Goal: Transaction & Acquisition: Obtain resource

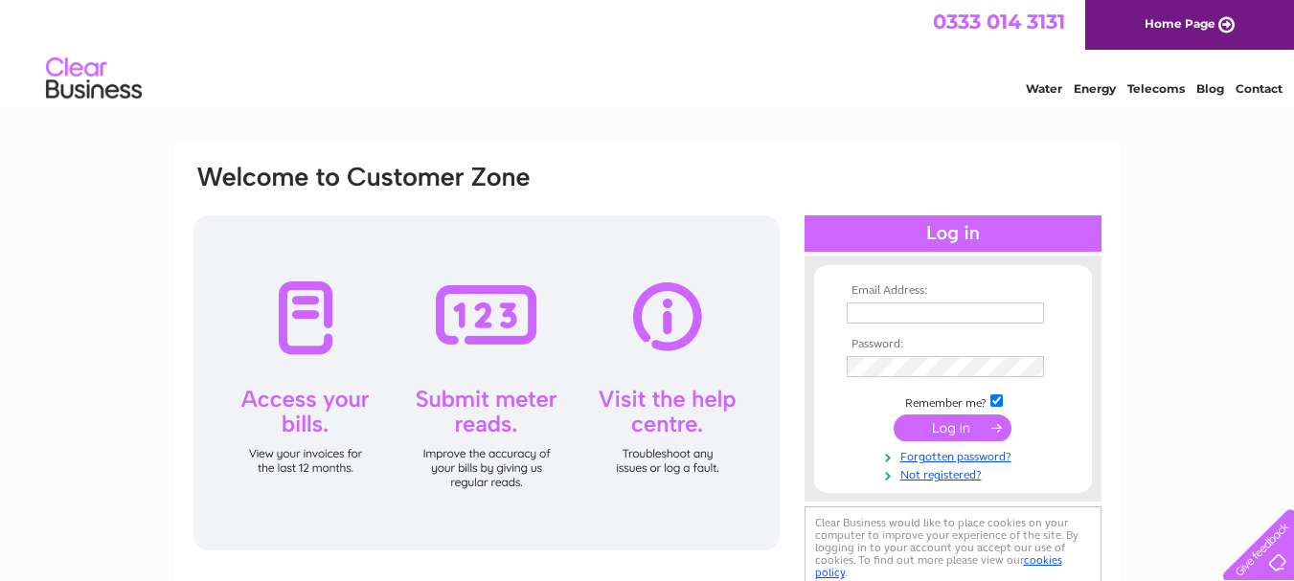
type input "asifhussain2009@hotmail.co.uk"
click at [956, 433] on input "submit" at bounding box center [952, 428] width 118 height 27
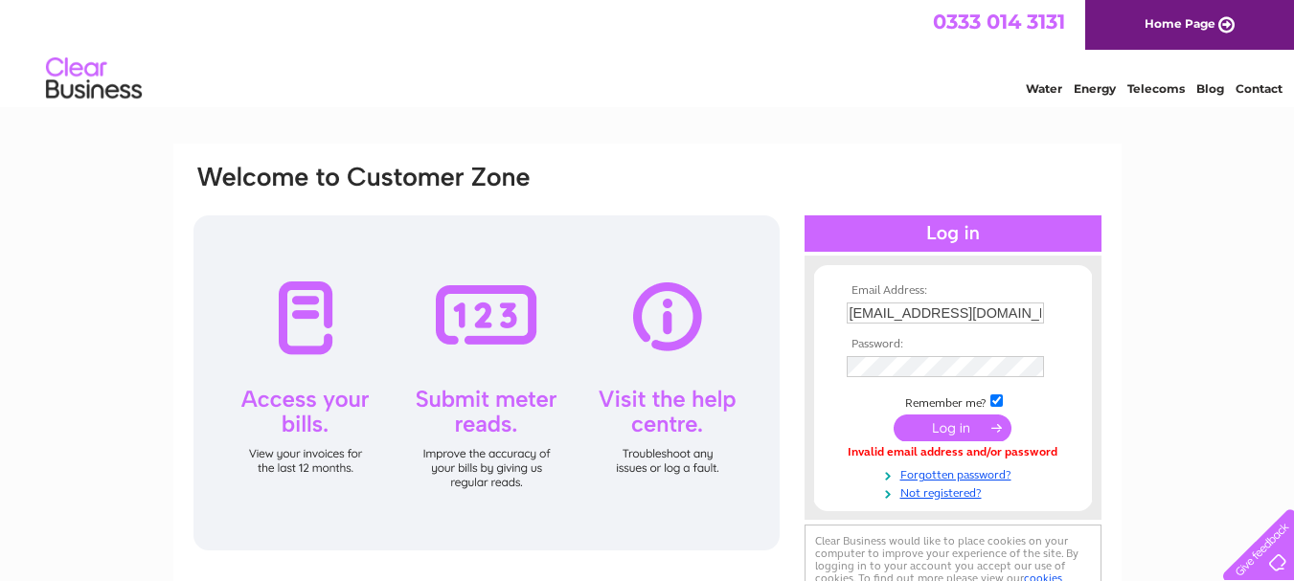
click at [956, 433] on input "submit" at bounding box center [952, 428] width 118 height 27
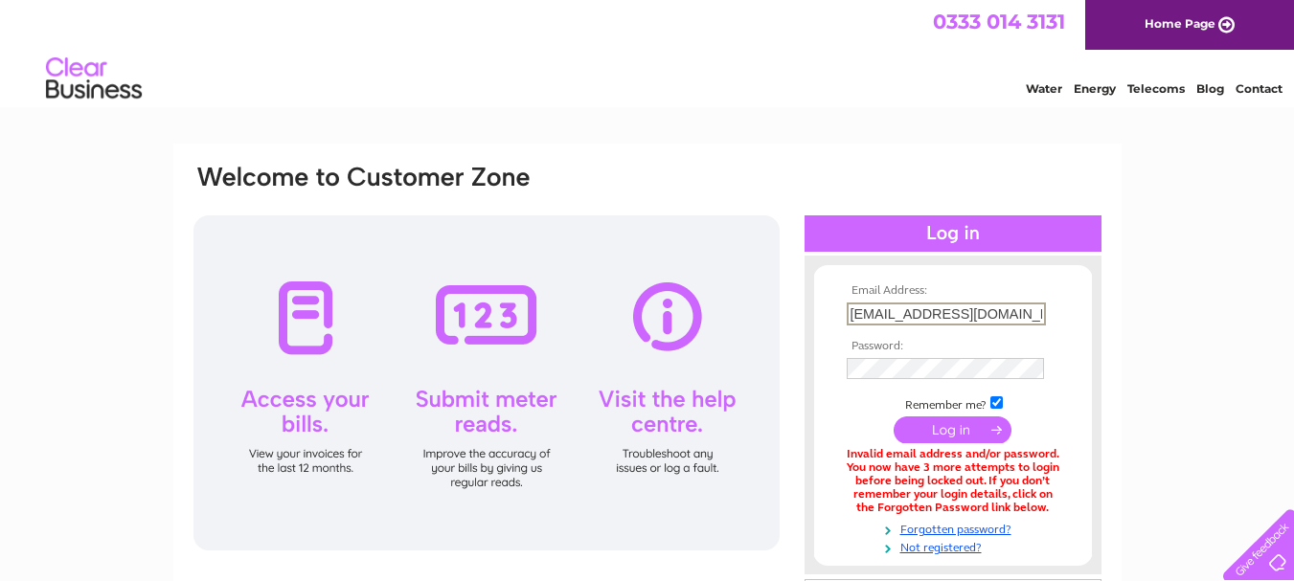
drag, startPoint x: 1041, startPoint y: 318, endPoint x: 738, endPoint y: 329, distance: 302.8
click at [738, 329] on div "Email Address: [EMAIL_ADDRESS][DOMAIN_NAME] Password:" at bounding box center [646, 415] width 911 height 505
type input "k"
type input "[EMAIL_ADDRESS][DOMAIN_NAME]"
click at [950, 427] on input "submit" at bounding box center [952, 428] width 118 height 27
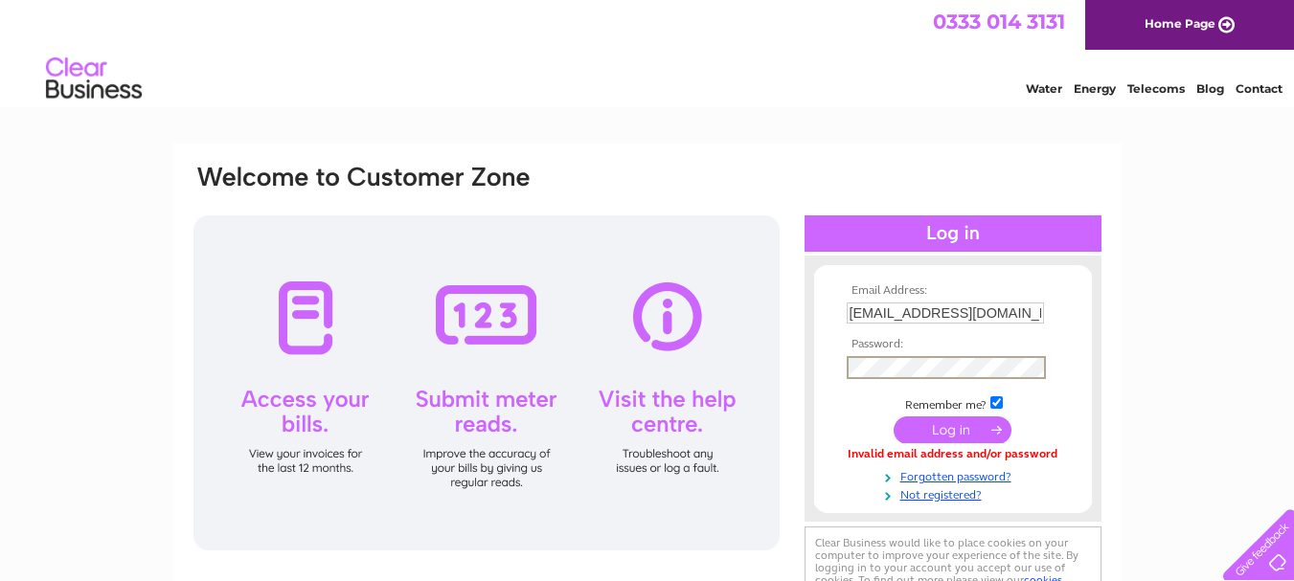
click at [983, 309] on input "[EMAIL_ADDRESS][DOMAIN_NAME]" at bounding box center [944, 313] width 197 height 21
click at [1000, 321] on input "[EMAIL_ADDRESS][DOMAIN_NAME]" at bounding box center [945, 314] width 199 height 23
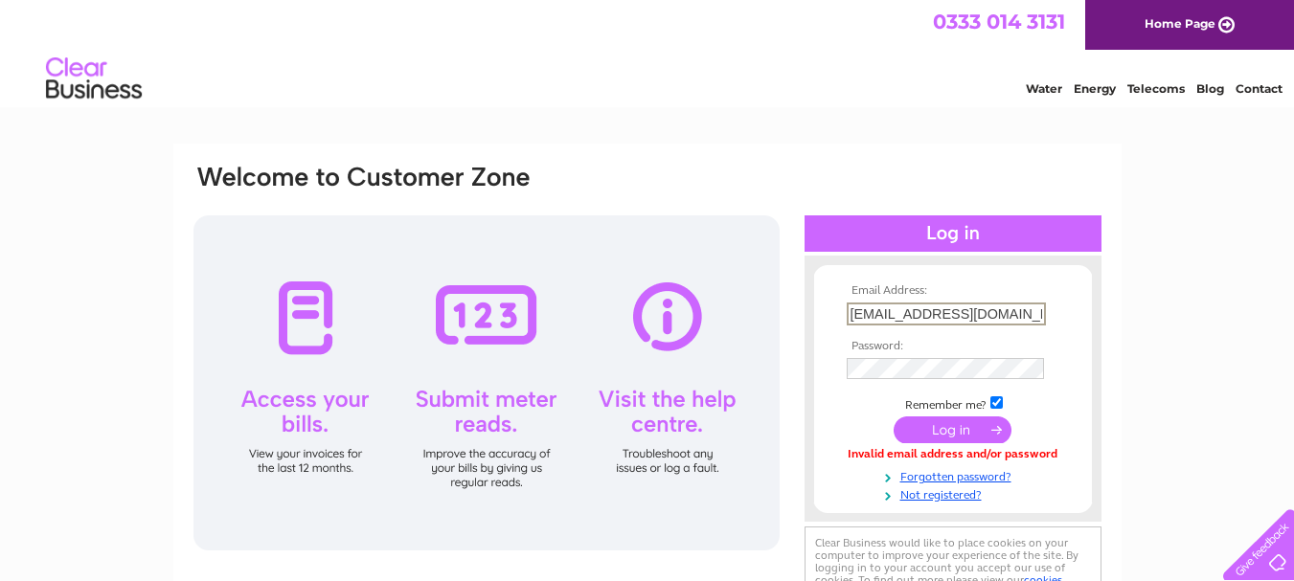
click at [1000, 321] on input "[EMAIL_ADDRESS][DOMAIN_NAME]" at bounding box center [945, 314] width 199 height 23
click at [1016, 308] on input "[EMAIL_ADDRESS][DOMAIN_NAME]" at bounding box center [945, 314] width 199 height 23
click at [859, 408] on td "Remember me?" at bounding box center [953, 403] width 222 height 19
click at [1021, 315] on input "asifh5099@gmail.com" at bounding box center [944, 313] width 197 height 21
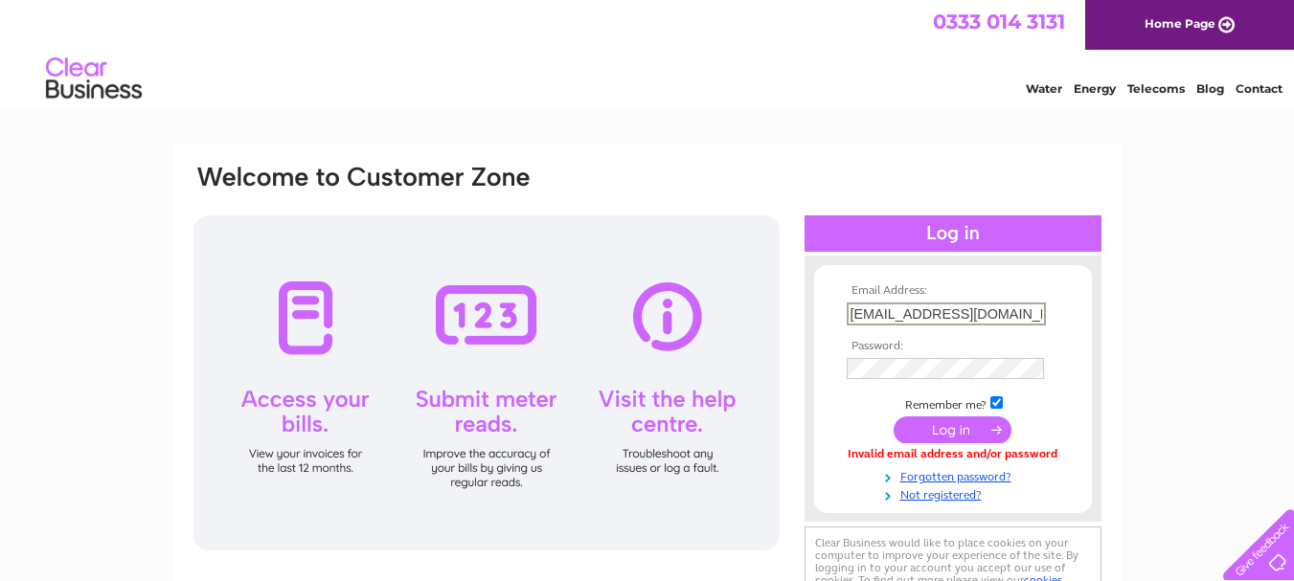
click at [991, 449] on div "Invalid email address and/or password" at bounding box center [952, 454] width 213 height 13
click at [893, 416] on input "submit" at bounding box center [952, 429] width 118 height 27
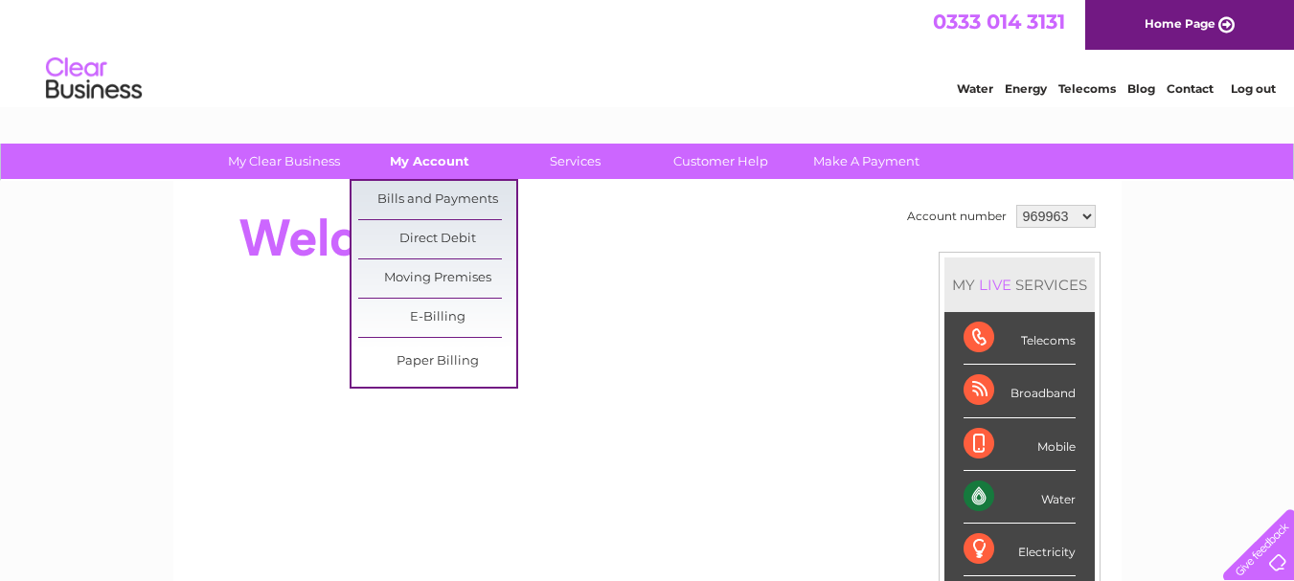
click at [405, 173] on link "My Account" at bounding box center [429, 161] width 158 height 35
click at [406, 182] on link "Bills and Payments" at bounding box center [437, 200] width 158 height 38
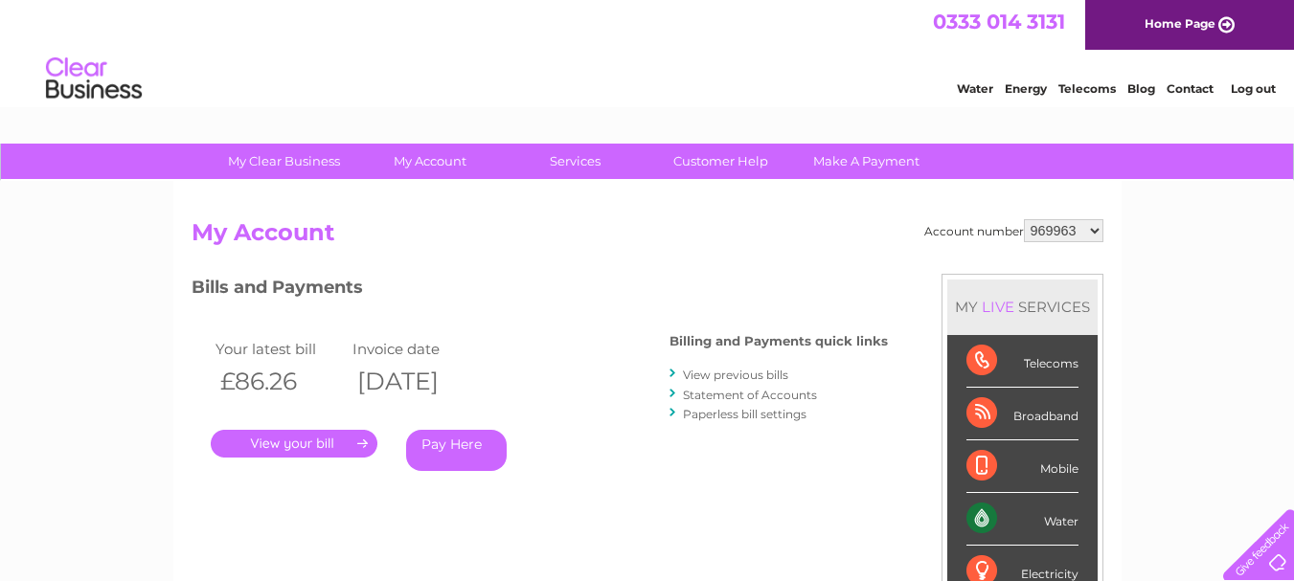
click at [710, 372] on link "View previous bills" at bounding box center [735, 375] width 105 height 14
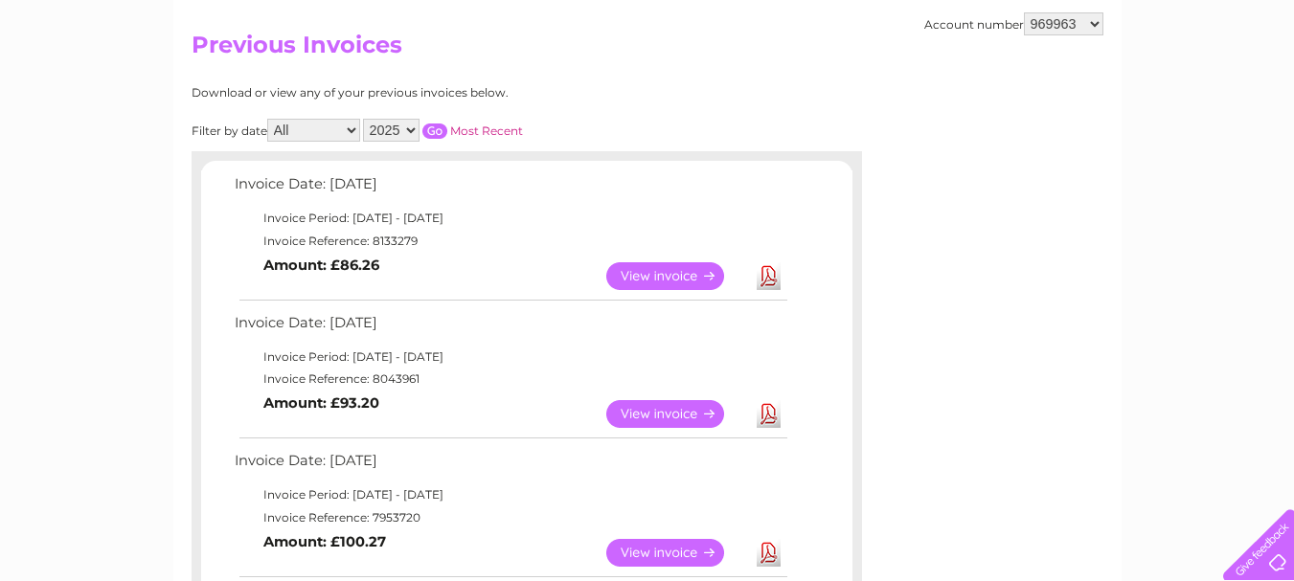
scroll to position [191, 0]
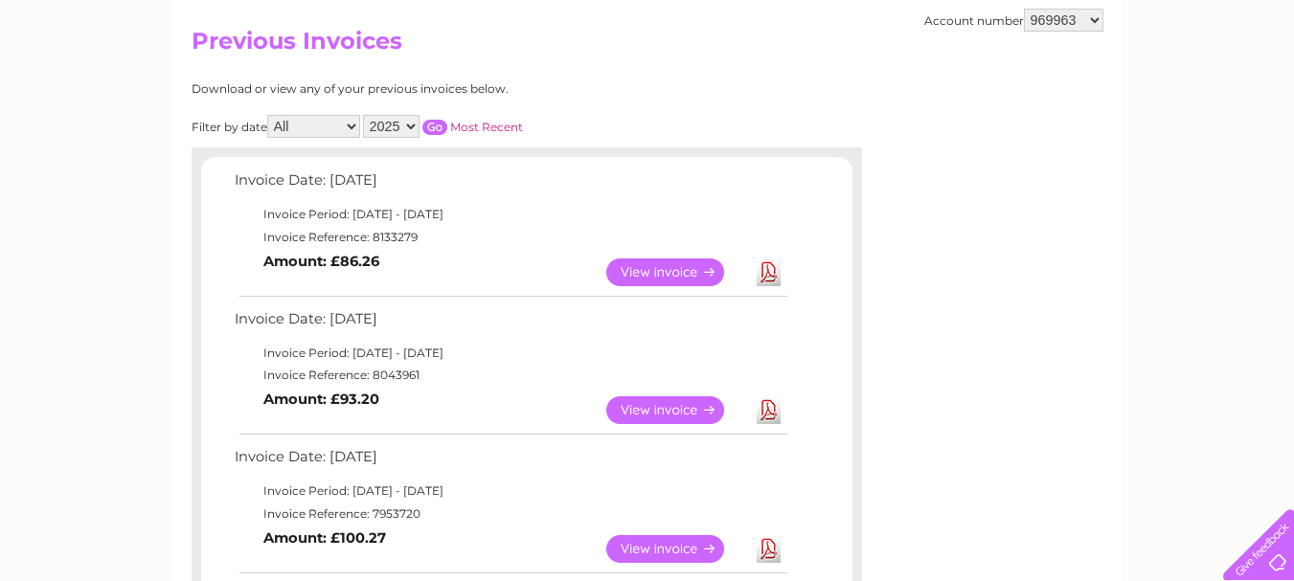
click at [633, 273] on link "View" at bounding box center [676, 273] width 141 height 28
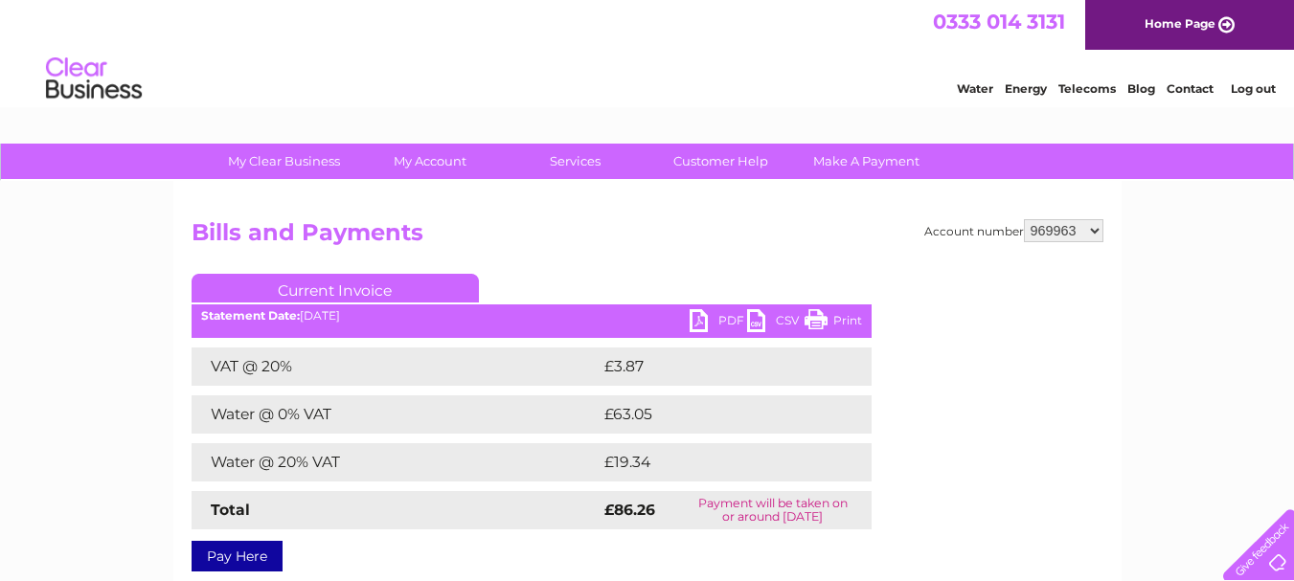
click at [718, 326] on link "PDF" at bounding box center [717, 323] width 57 height 28
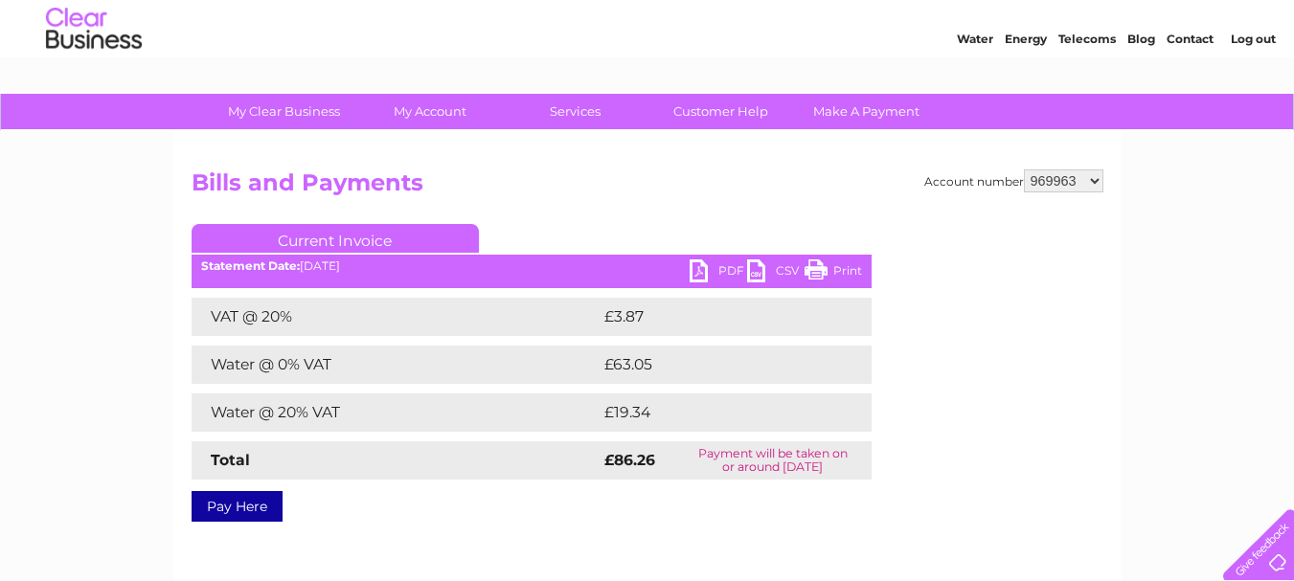
scroll to position [96, 0]
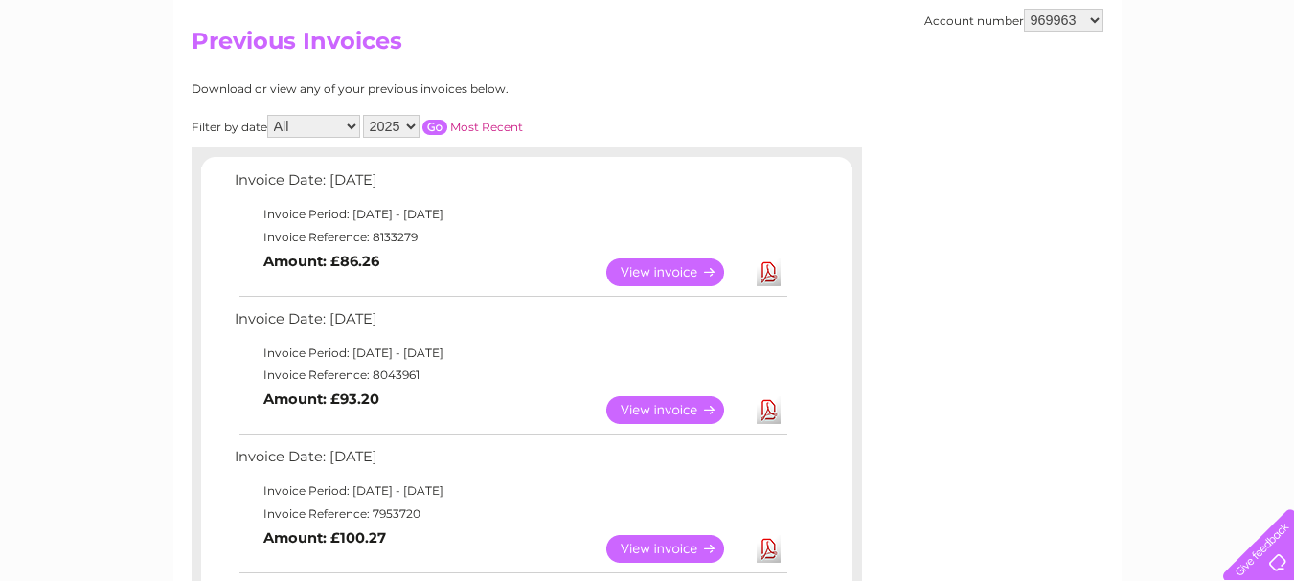
click at [623, 407] on link "View" at bounding box center [676, 410] width 141 height 28
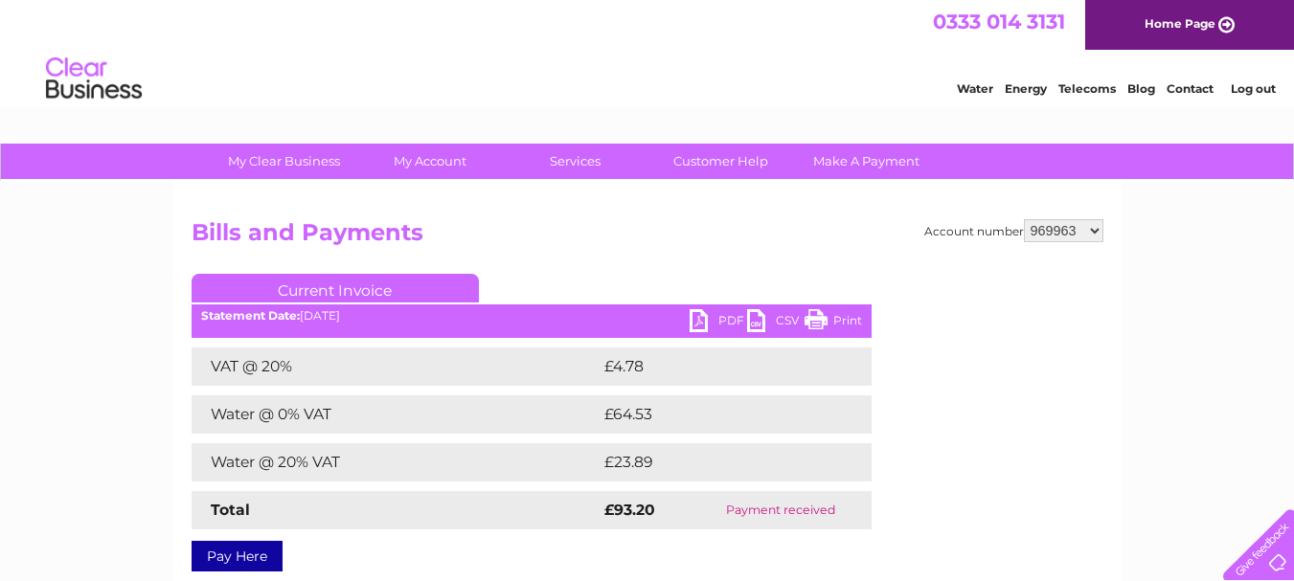
click at [731, 314] on link "PDF" at bounding box center [717, 323] width 57 height 28
click at [571, 71] on div "Water Energy Telecoms Blog Contact Log out" at bounding box center [647, 81] width 1294 height 62
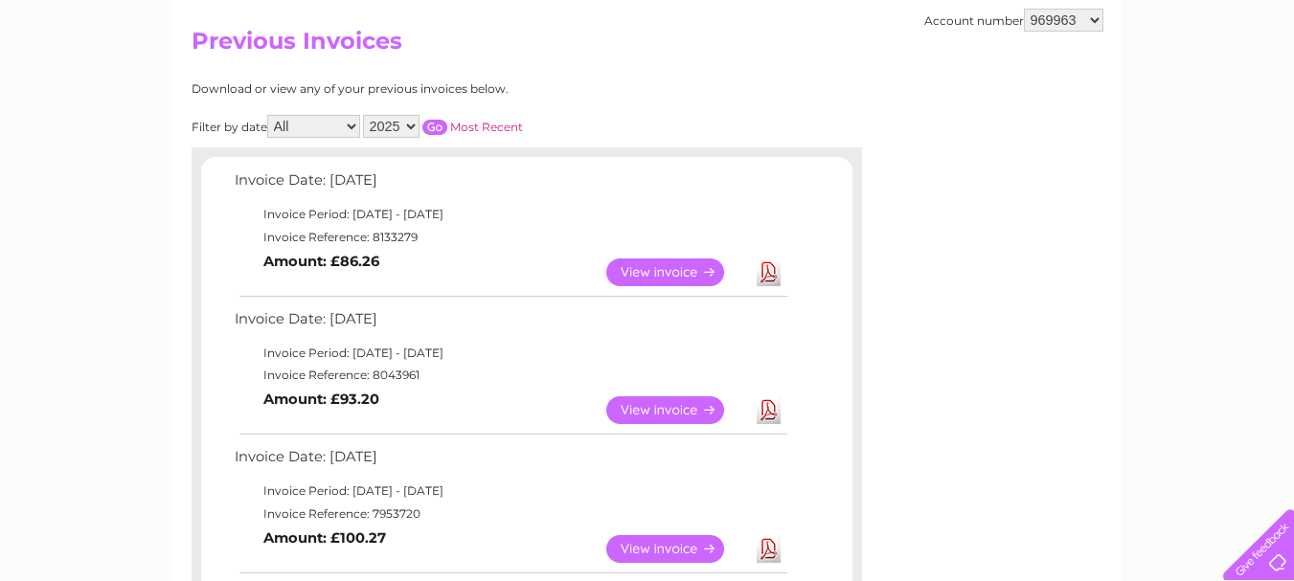
click at [644, 547] on link "View" at bounding box center [676, 549] width 141 height 28
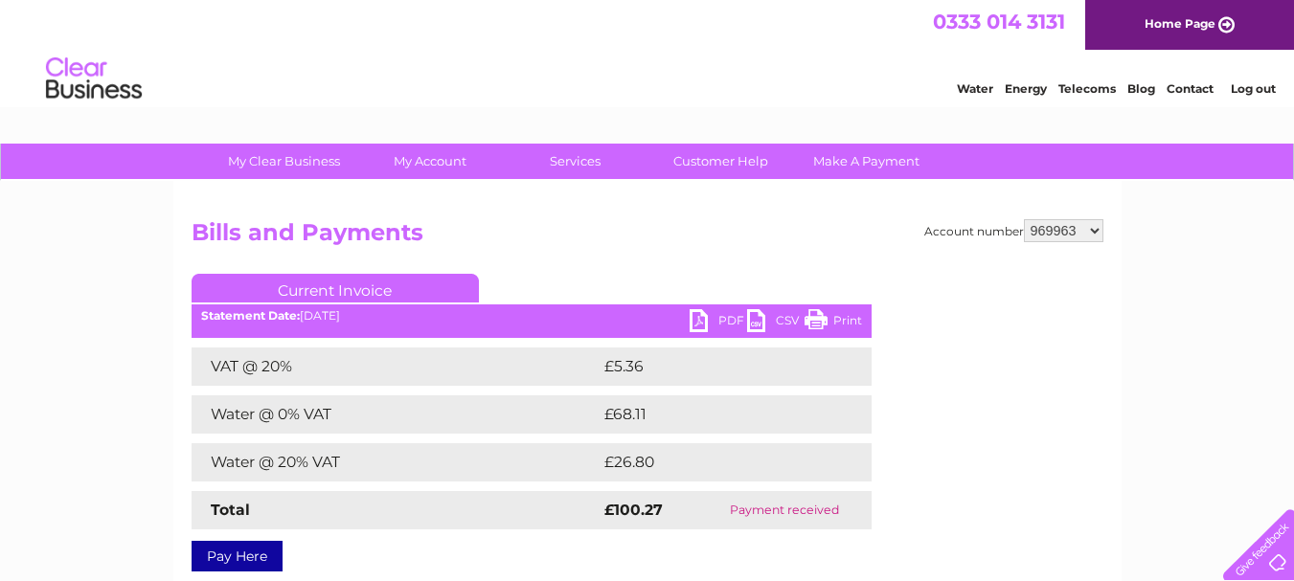
click at [728, 317] on link "PDF" at bounding box center [717, 323] width 57 height 28
click at [1092, 225] on select "969963 1081831" at bounding box center [1063, 230] width 79 height 23
select select "1081831"
click at [1024, 219] on select "969963 1081831" at bounding box center [1063, 230] width 79 height 23
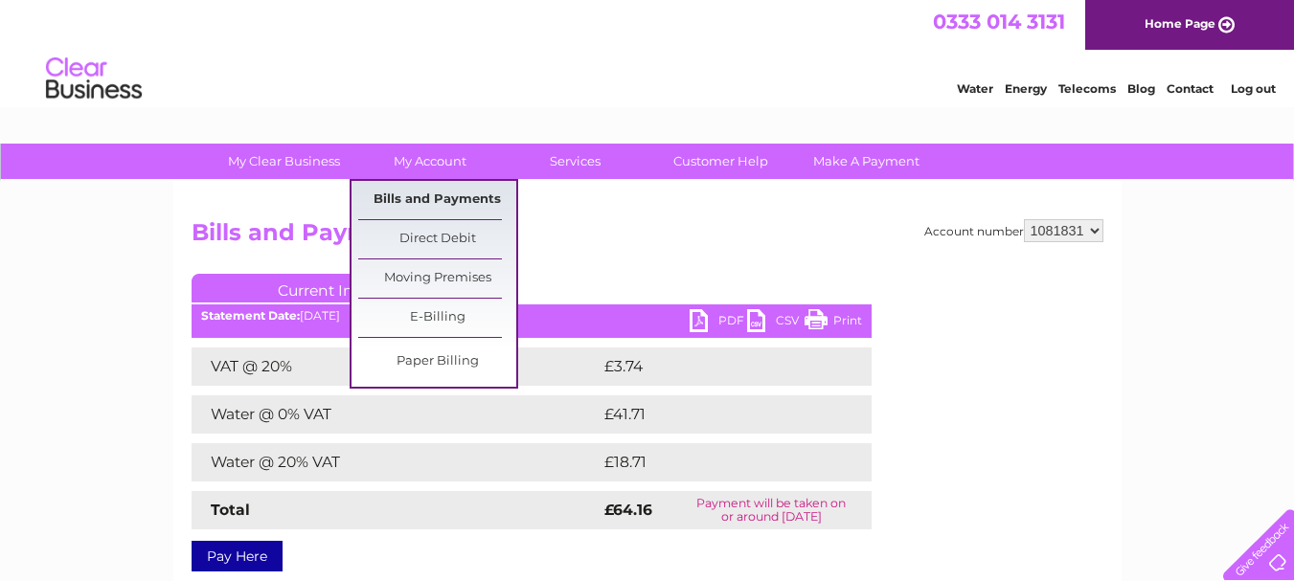
click at [446, 197] on link "Bills and Payments" at bounding box center [437, 200] width 158 height 38
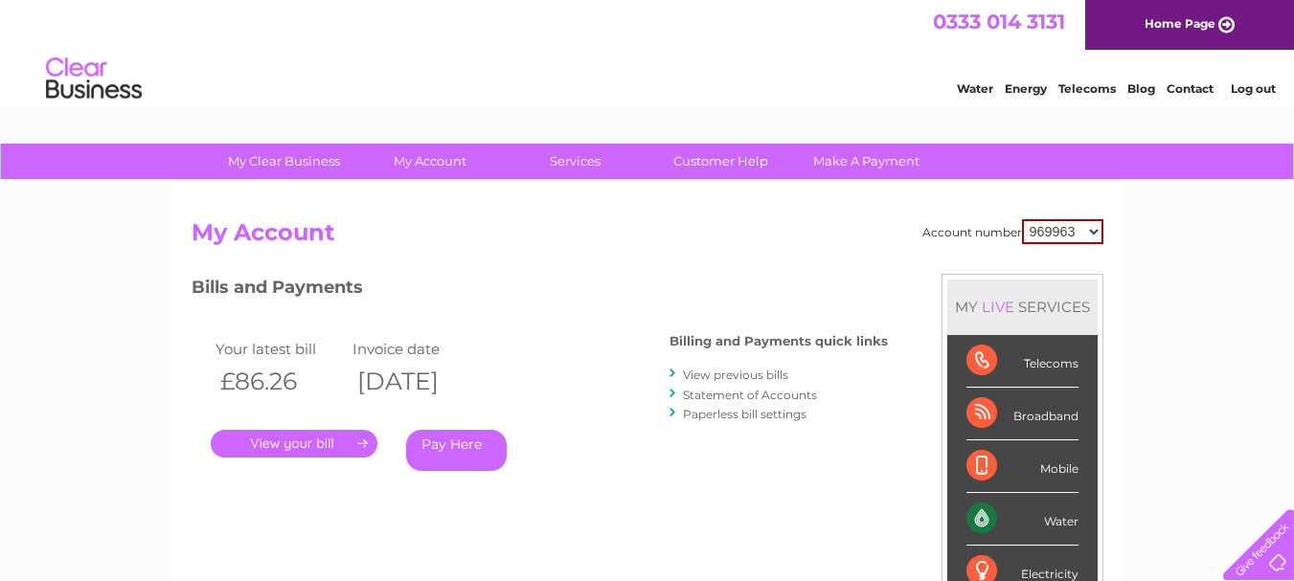
click at [755, 374] on link "View previous bills" at bounding box center [735, 375] width 105 height 14
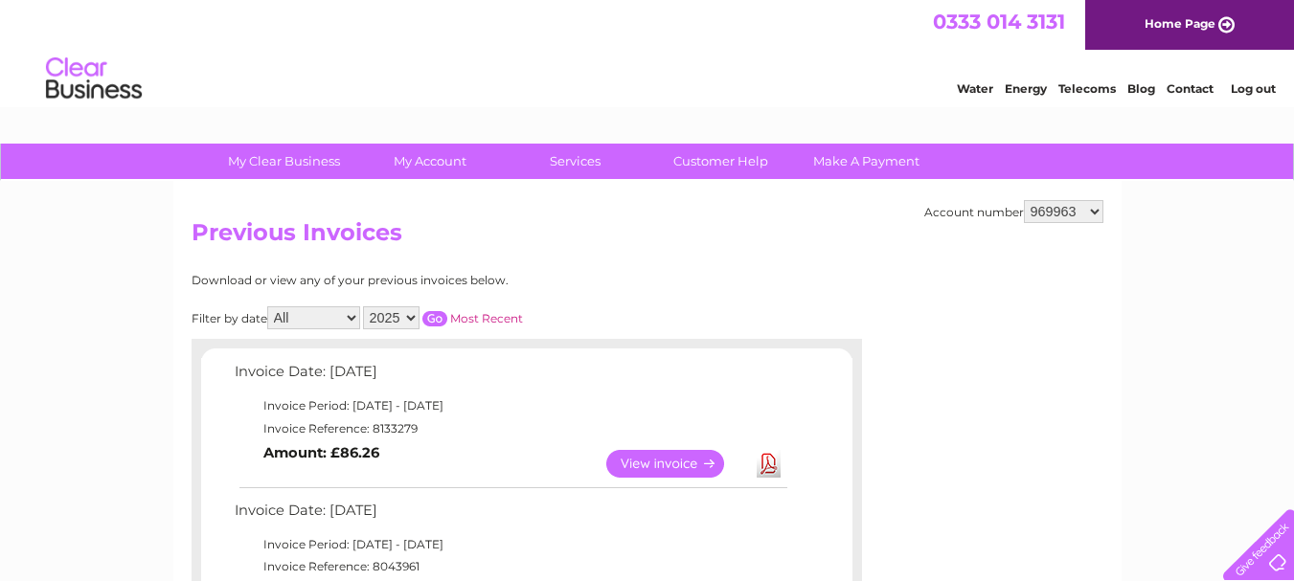
click at [1094, 211] on select "969963 1081831" at bounding box center [1063, 211] width 79 height 23
select select "1081831"
click at [1024, 200] on select "969963 1081831" at bounding box center [1063, 211] width 79 height 23
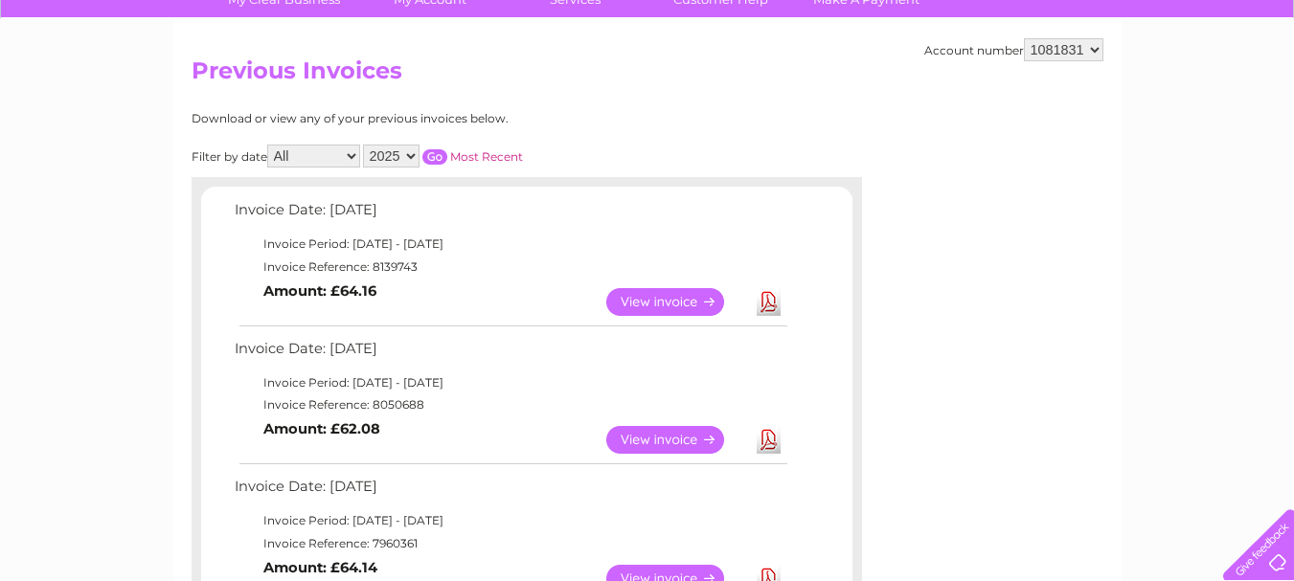
scroll to position [191, 0]
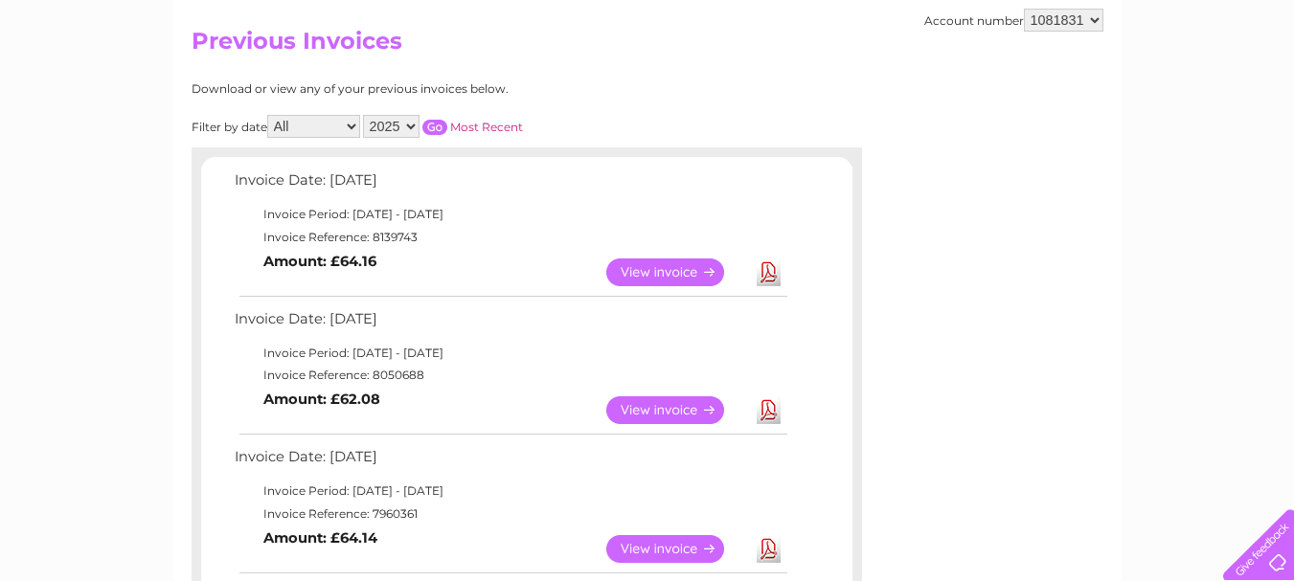
click at [646, 277] on link "View" at bounding box center [676, 273] width 141 height 28
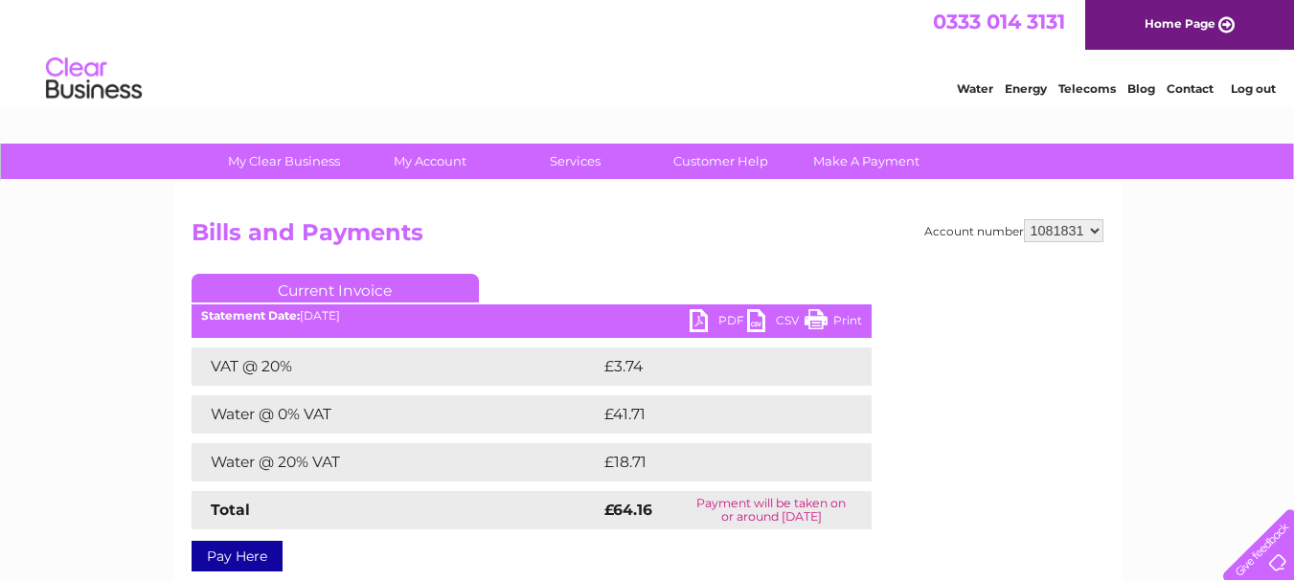
click at [719, 322] on link "PDF" at bounding box center [717, 323] width 57 height 28
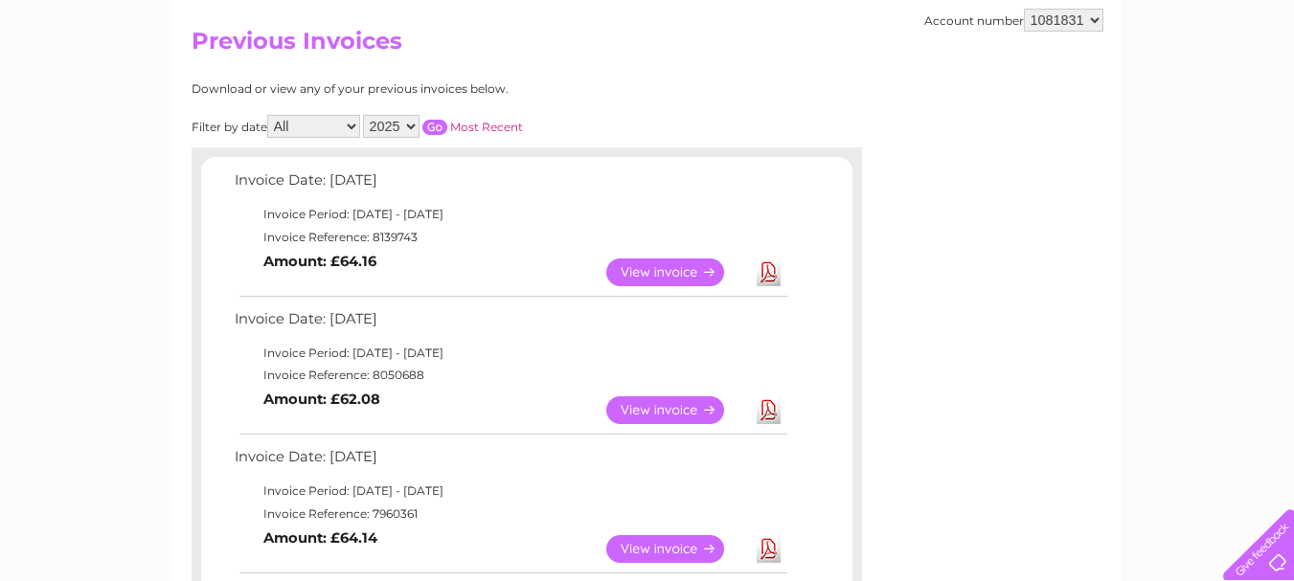
click at [715, 415] on link "View" at bounding box center [676, 410] width 141 height 28
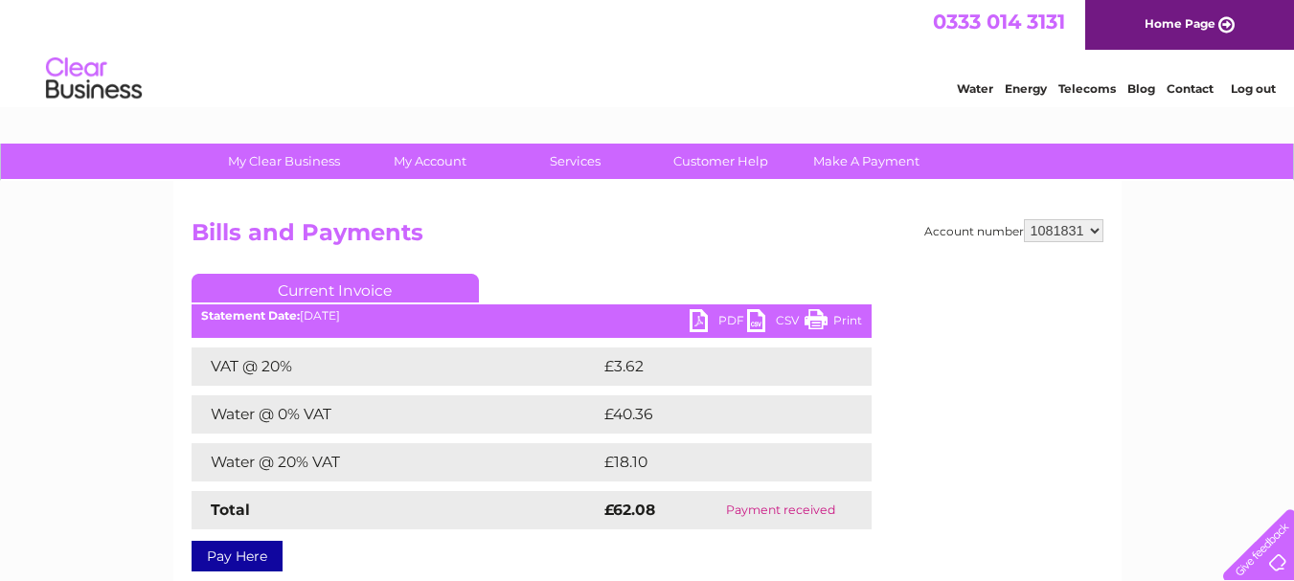
click at [721, 322] on link "PDF" at bounding box center [717, 323] width 57 height 28
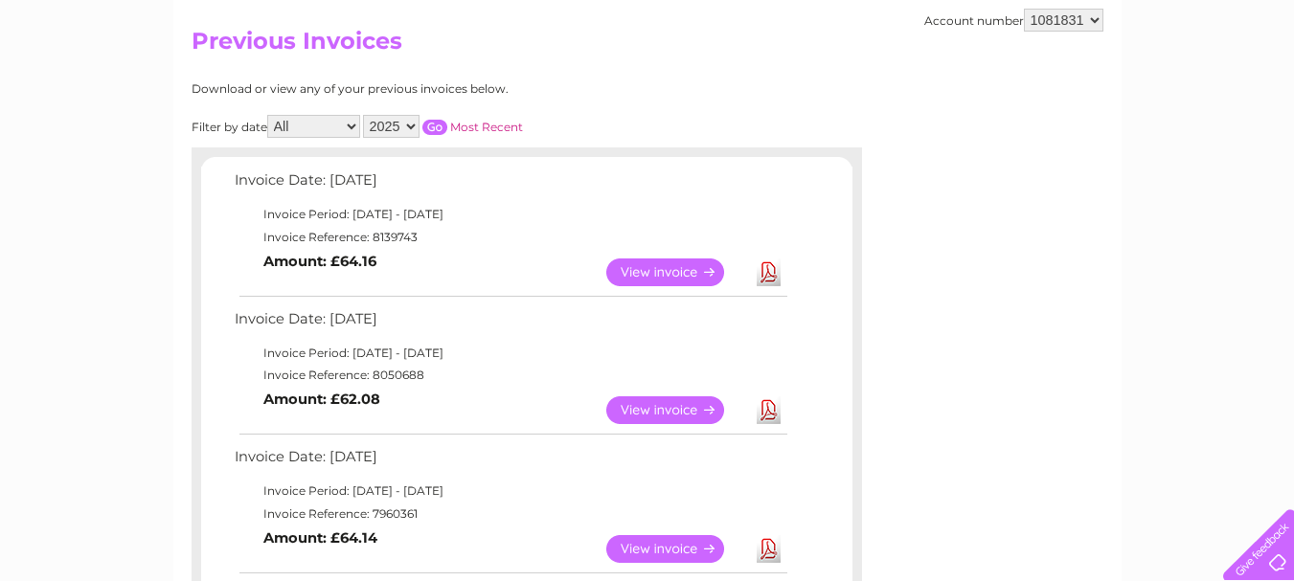
click at [660, 540] on link "View" at bounding box center [676, 549] width 141 height 28
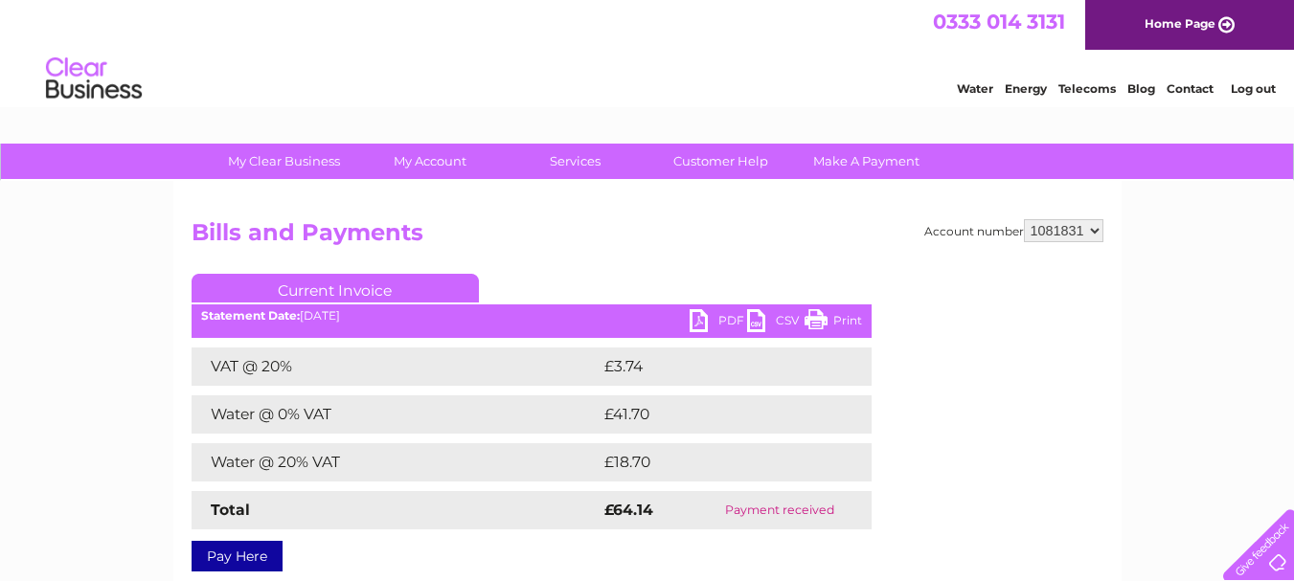
click at [723, 314] on link "PDF" at bounding box center [717, 323] width 57 height 28
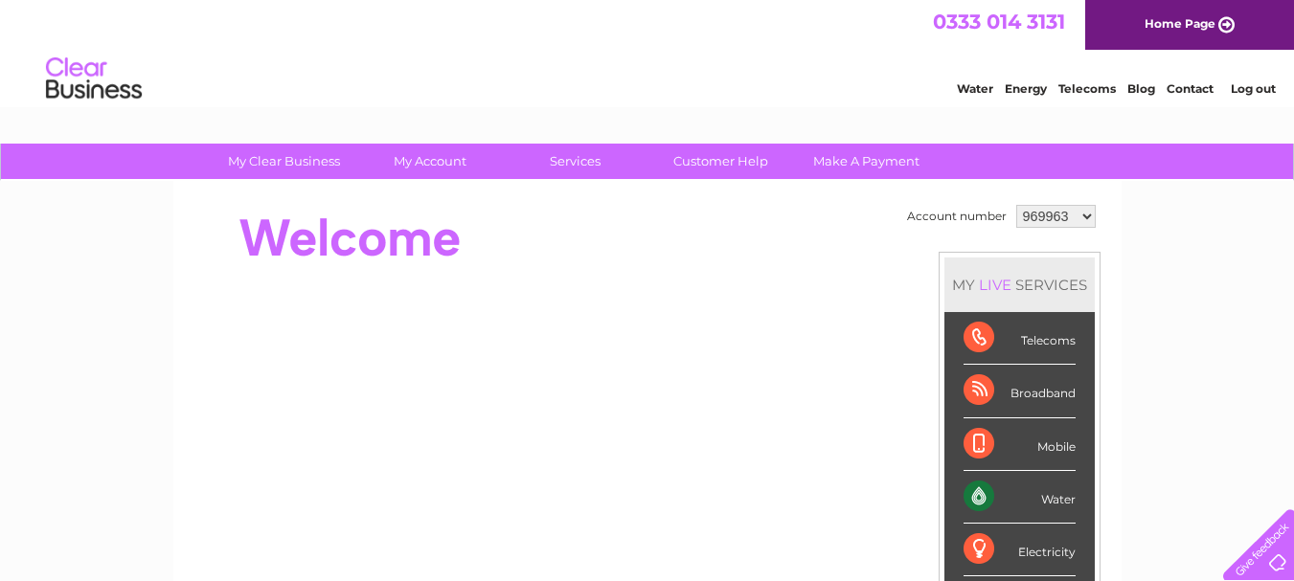
click at [1246, 82] on link "Log out" at bounding box center [1252, 88] width 45 height 14
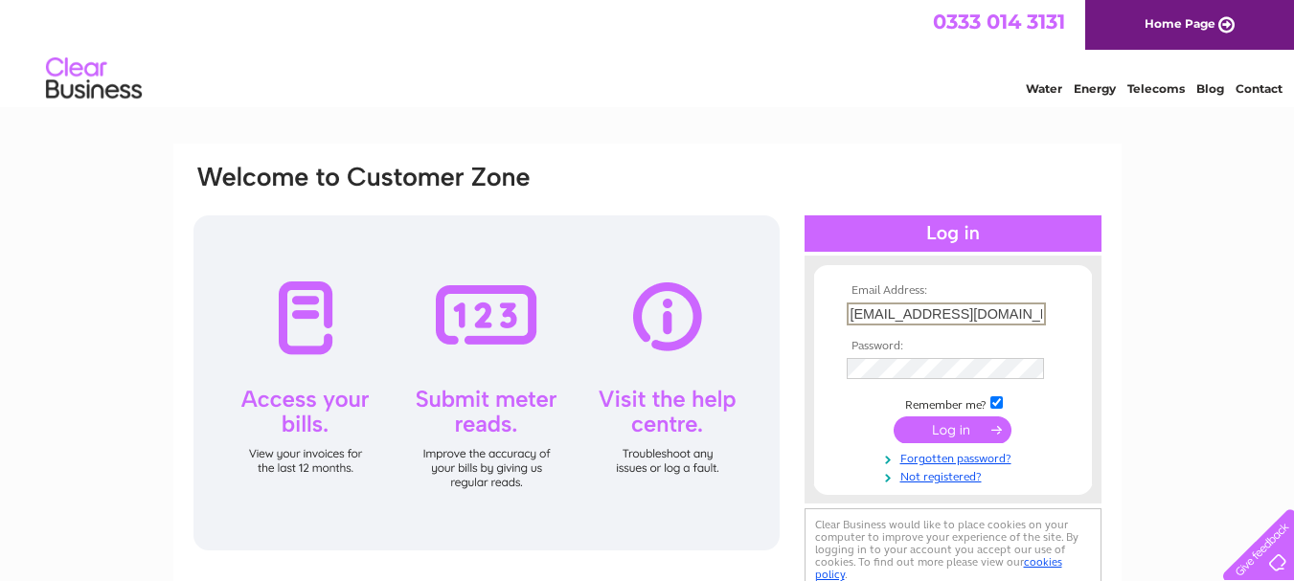
drag, startPoint x: 1035, startPoint y: 308, endPoint x: 784, endPoint y: 354, distance: 255.0
click at [784, 354] on div "Email Address: [EMAIL_ADDRESS][DOMAIN_NAME] Password:" at bounding box center [646, 380] width 911 height 434
type input "k"
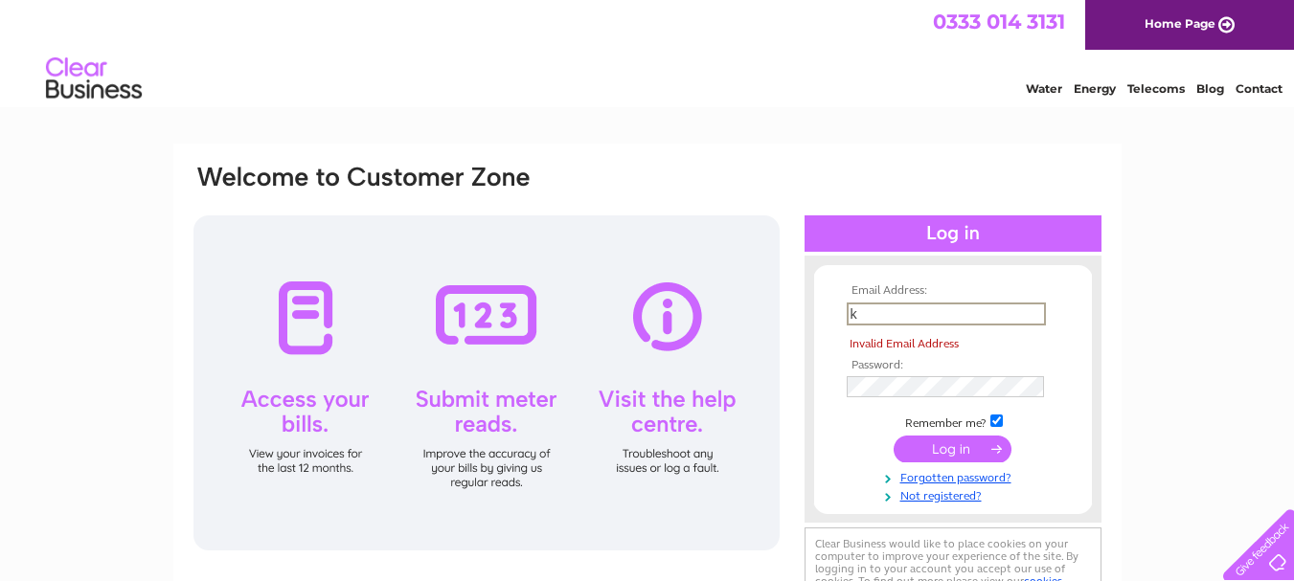
drag, startPoint x: 914, startPoint y: 319, endPoint x: 741, endPoint y: 323, distance: 173.3
click at [741, 323] on div "Email Address: k Invalid Email Address Password:" at bounding box center [646, 389] width 911 height 453
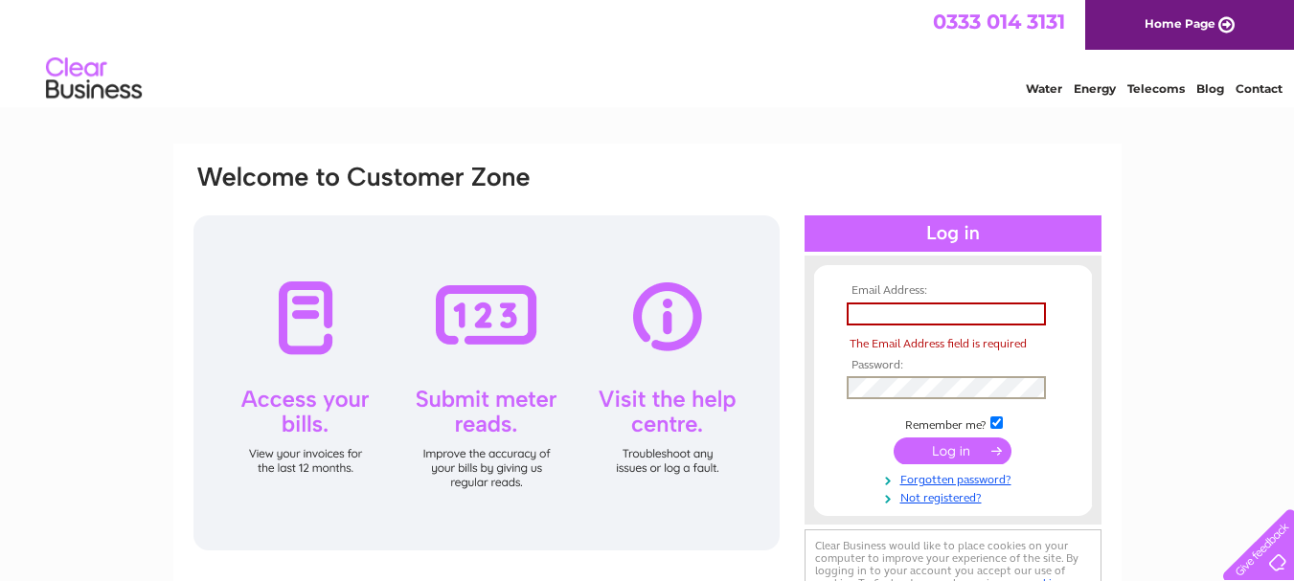
click at [760, 407] on div "Email Address: The Email Address field is required Password: Forgotten password?" at bounding box center [646, 390] width 911 height 455
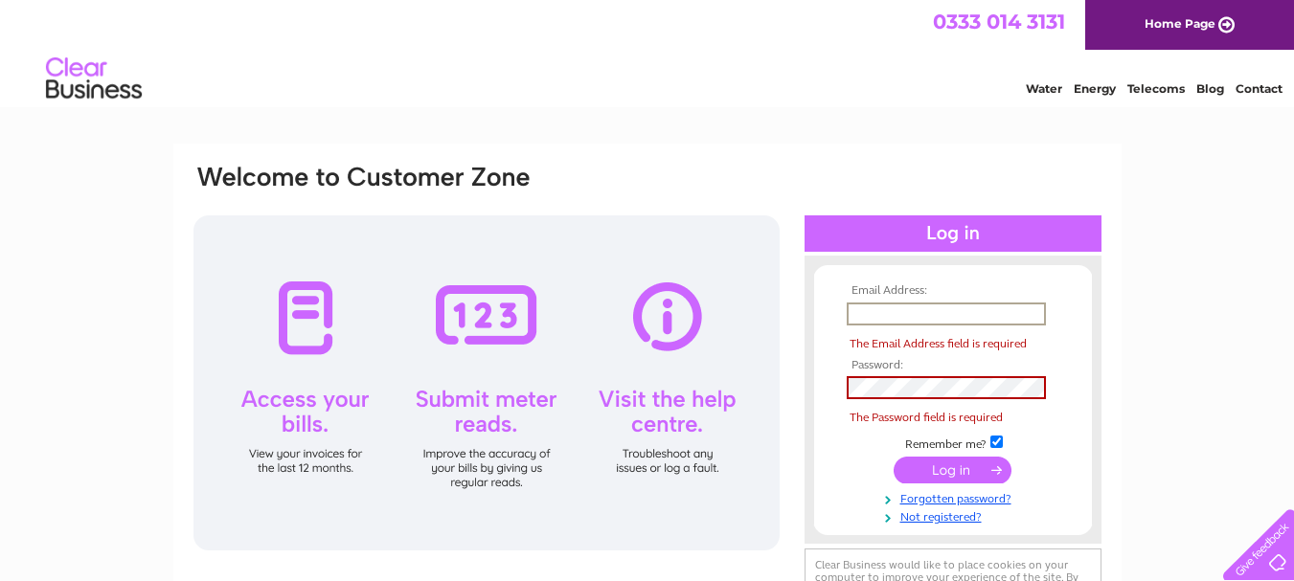
click at [875, 316] on input "text" at bounding box center [945, 314] width 199 height 23
type input "[EMAIL_ADDRESS][DOMAIN_NAME]"
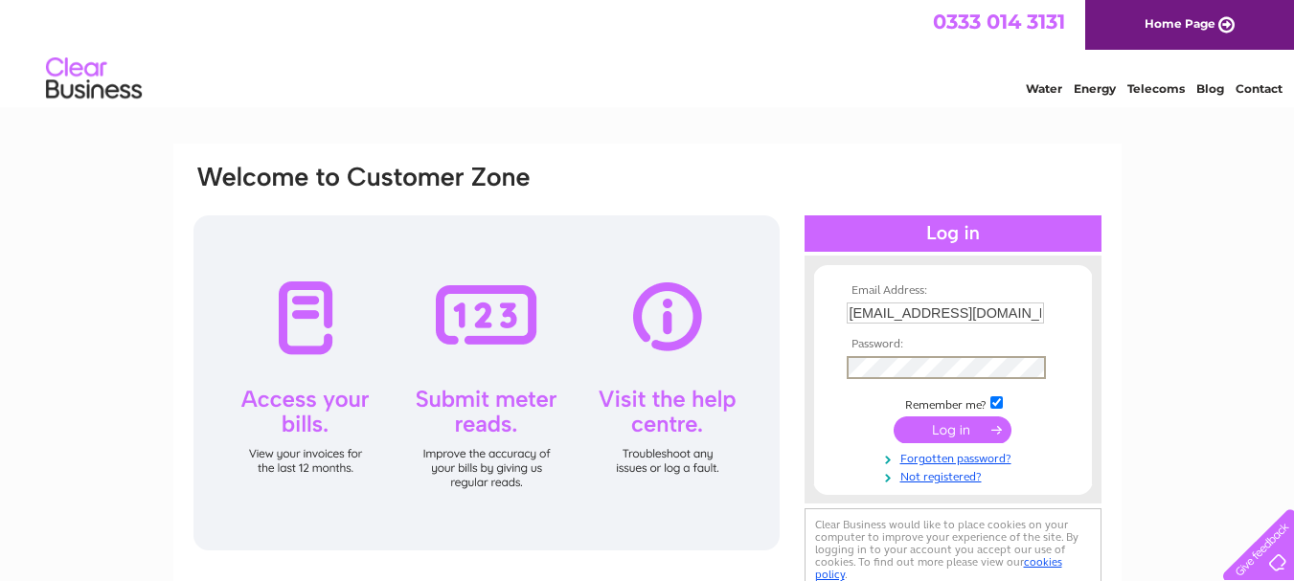
click at [893, 416] on input "submit" at bounding box center [952, 429] width 118 height 27
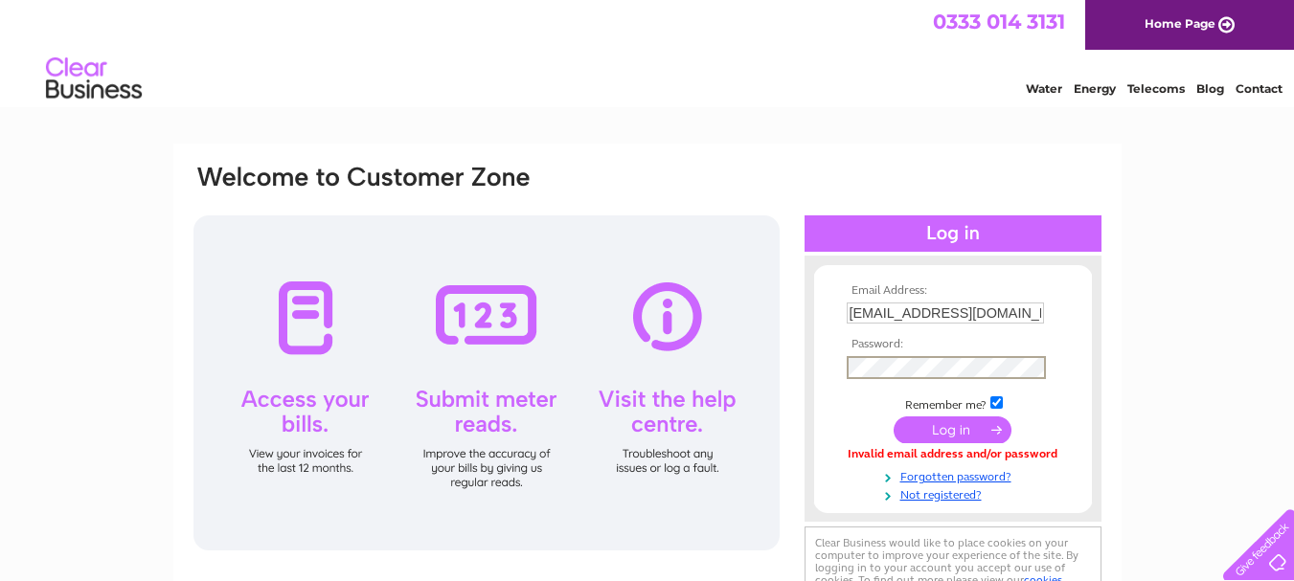
click at [893, 416] on input "submit" at bounding box center [952, 429] width 118 height 27
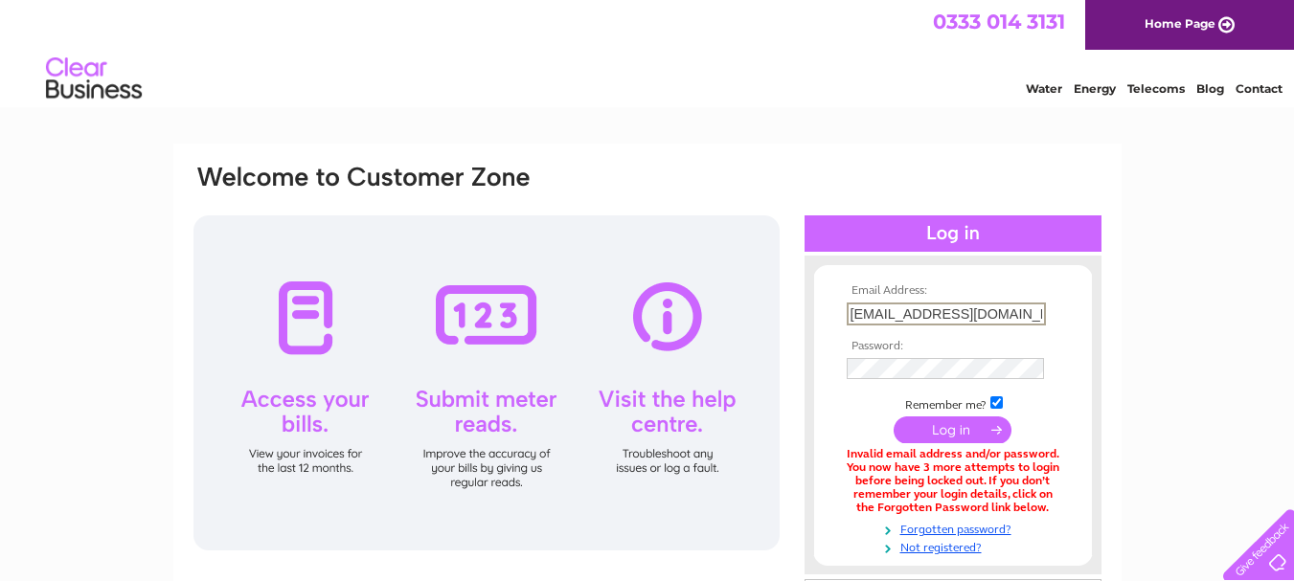
drag, startPoint x: 1034, startPoint y: 308, endPoint x: 716, endPoint y: 363, distance: 322.5
click at [716, 363] on div "Email Address: [EMAIL_ADDRESS][DOMAIN_NAME] Password:" at bounding box center [646, 415] width 911 height 505
type input "[PERSON_NAME][EMAIL_ADDRESS][DOMAIN_NAME]"
click at [893, 416] on input "submit" at bounding box center [952, 429] width 118 height 27
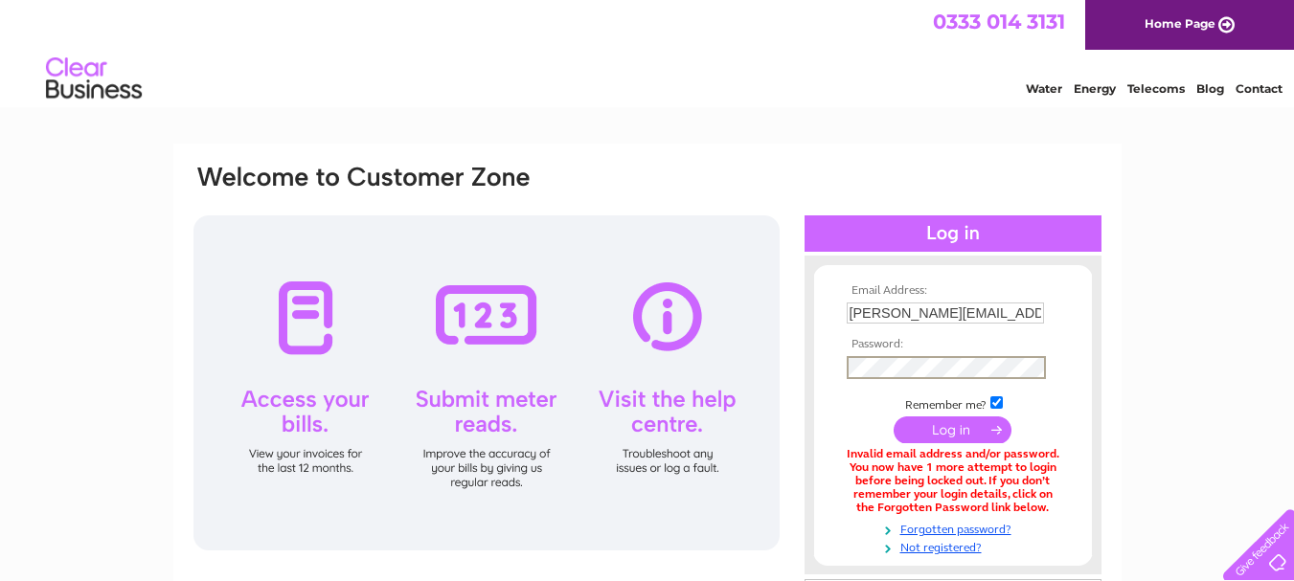
click at [893, 416] on input "submit" at bounding box center [952, 429] width 118 height 27
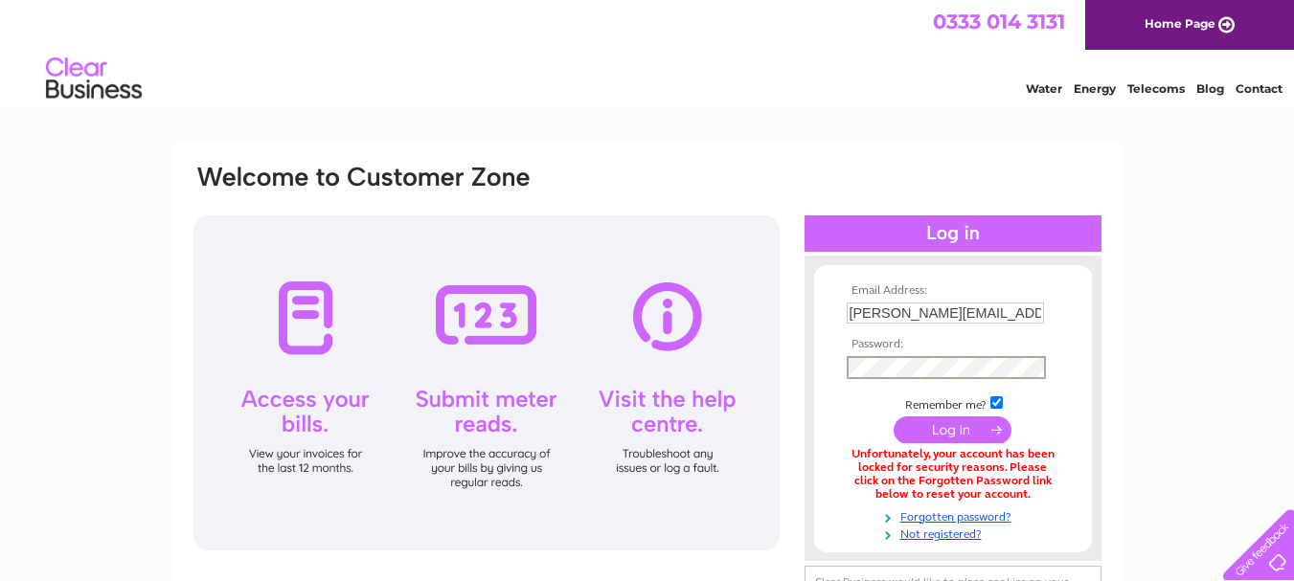
click at [893, 416] on input "submit" at bounding box center [952, 429] width 118 height 27
drag, startPoint x: 1036, startPoint y: 308, endPoint x: 791, endPoint y: 340, distance: 247.1
click at [791, 340] on div "Email Address: Haris.hussainltd@hotmail.com Password:" at bounding box center [646, 408] width 911 height 491
click at [944, 513] on link "Forgotten password?" at bounding box center [954, 514] width 217 height 18
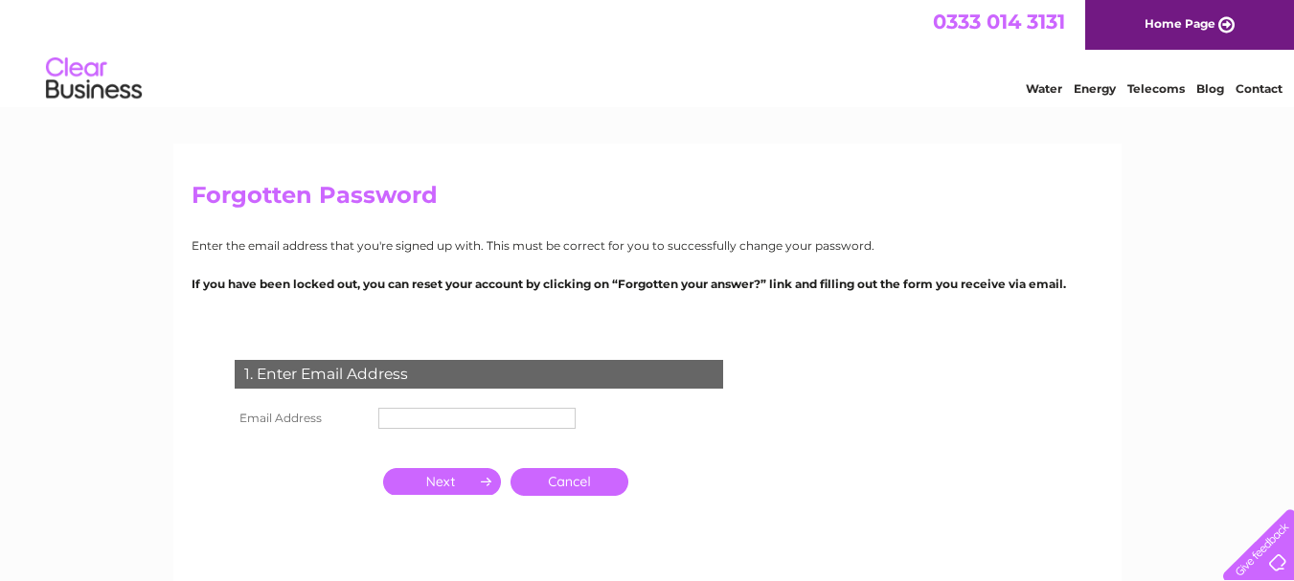
click at [461, 418] on input "text" at bounding box center [476, 418] width 197 height 21
paste input "Haris.hussainltd@hotmail.com"
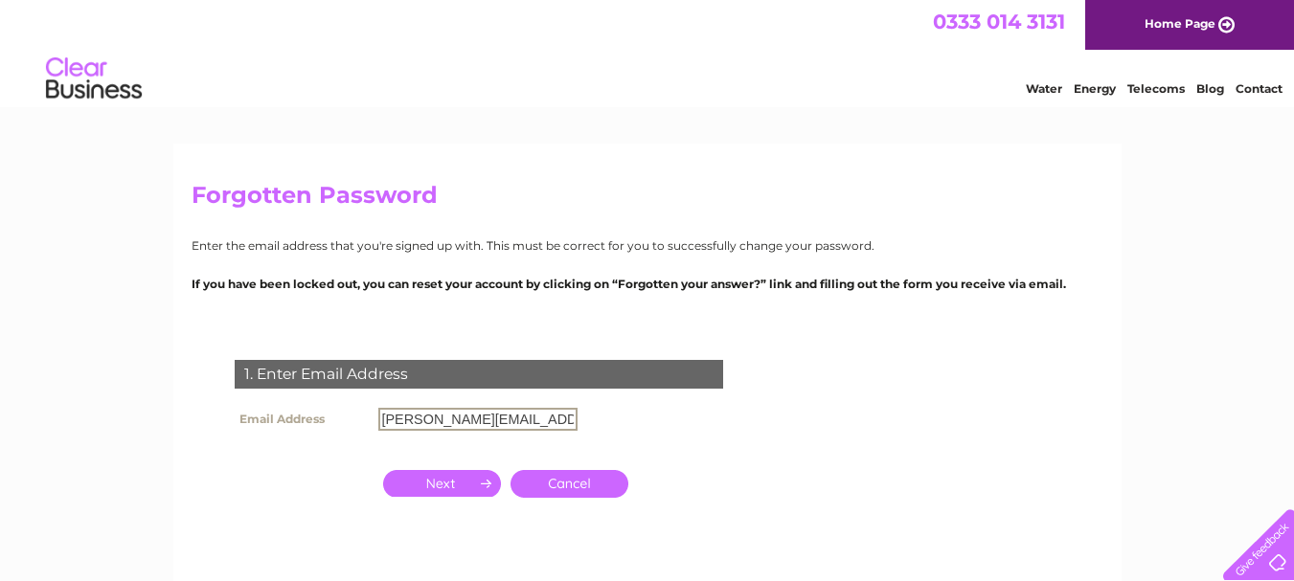
type input "Haris.hussainltd@hotmail.com"
click at [449, 482] on input "button" at bounding box center [442, 483] width 118 height 27
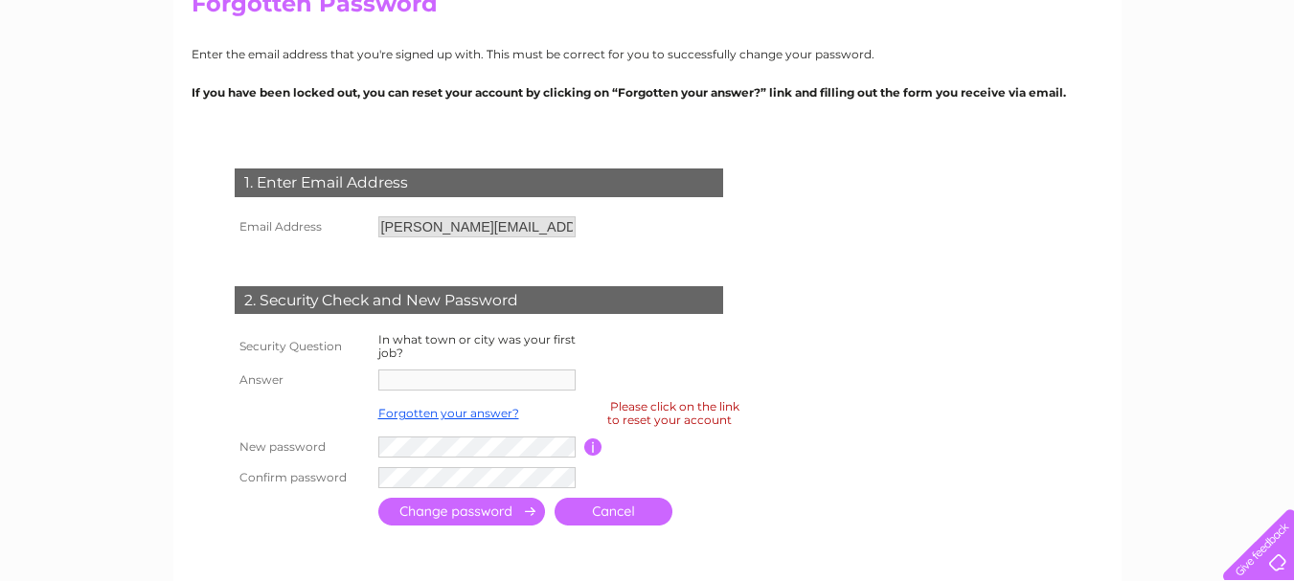
scroll to position [287, 0]
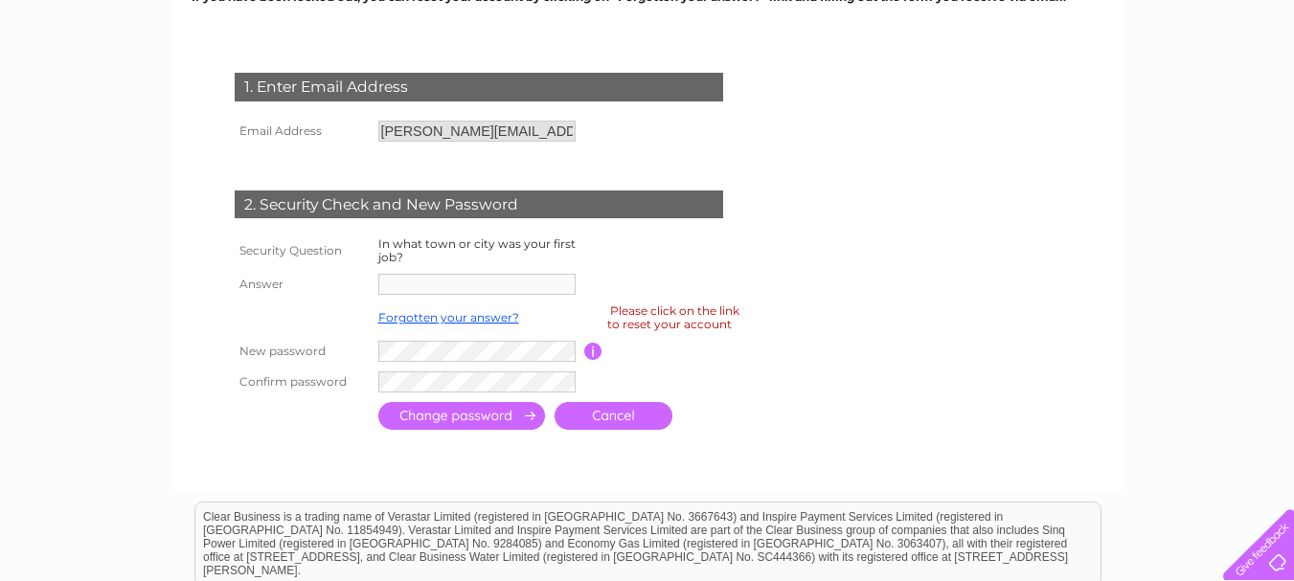
click at [619, 326] on div "Please click on the link to reset your account" at bounding box center [673, 318] width 132 height 34
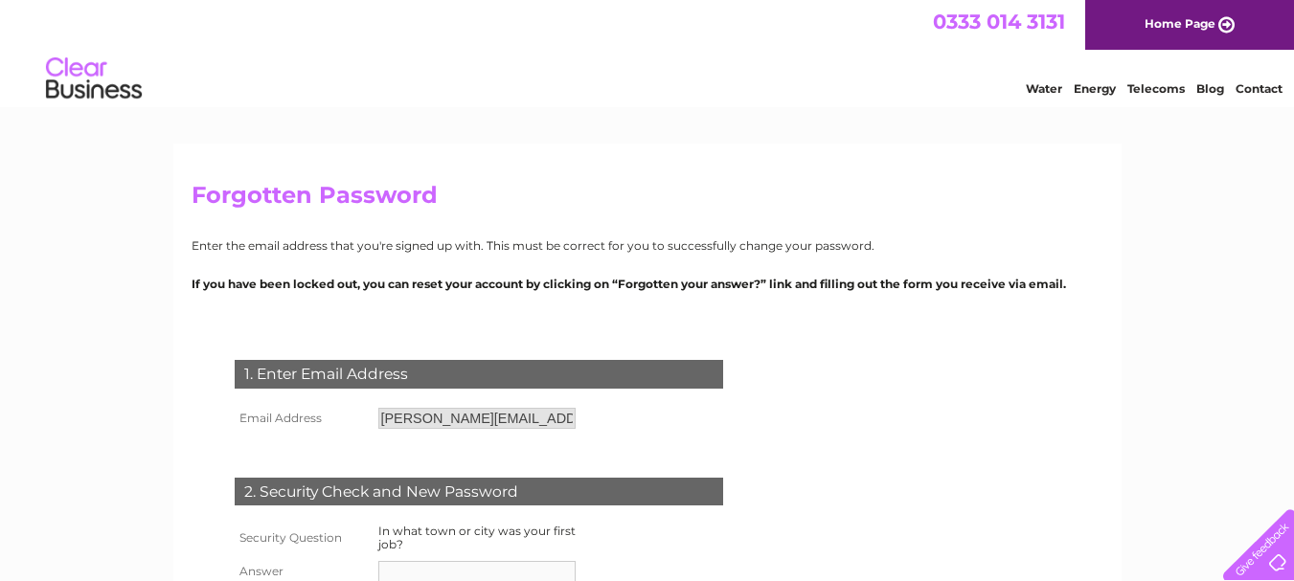
click at [1161, 22] on link "Home Page" at bounding box center [1189, 25] width 209 height 50
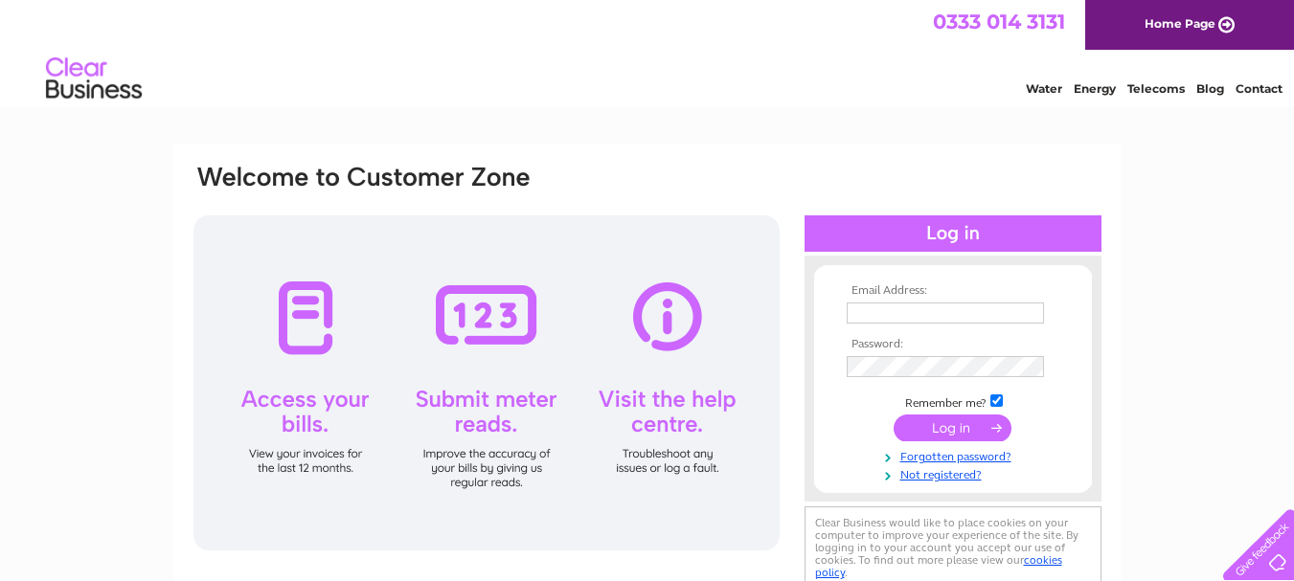
type input "[EMAIL_ADDRESS][DOMAIN_NAME]"
click at [948, 422] on input "submit" at bounding box center [952, 428] width 118 height 27
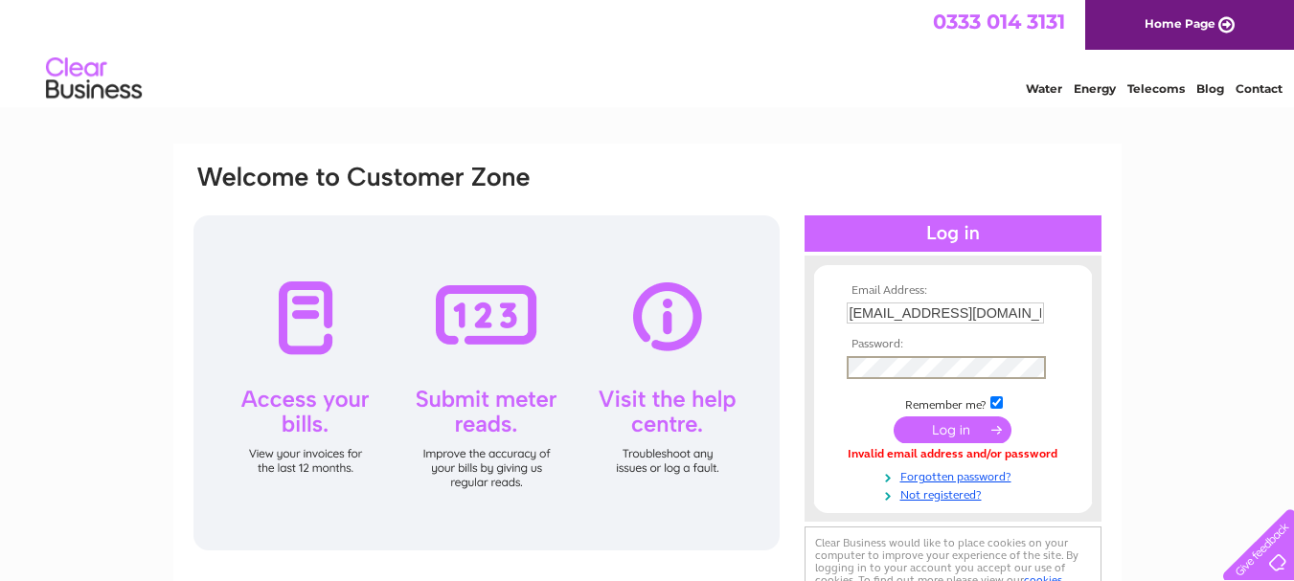
click at [780, 361] on div "Email Address: [EMAIL_ADDRESS][DOMAIN_NAME] Password:" at bounding box center [646, 389] width 911 height 452
click at [893, 416] on input "submit" at bounding box center [952, 429] width 118 height 27
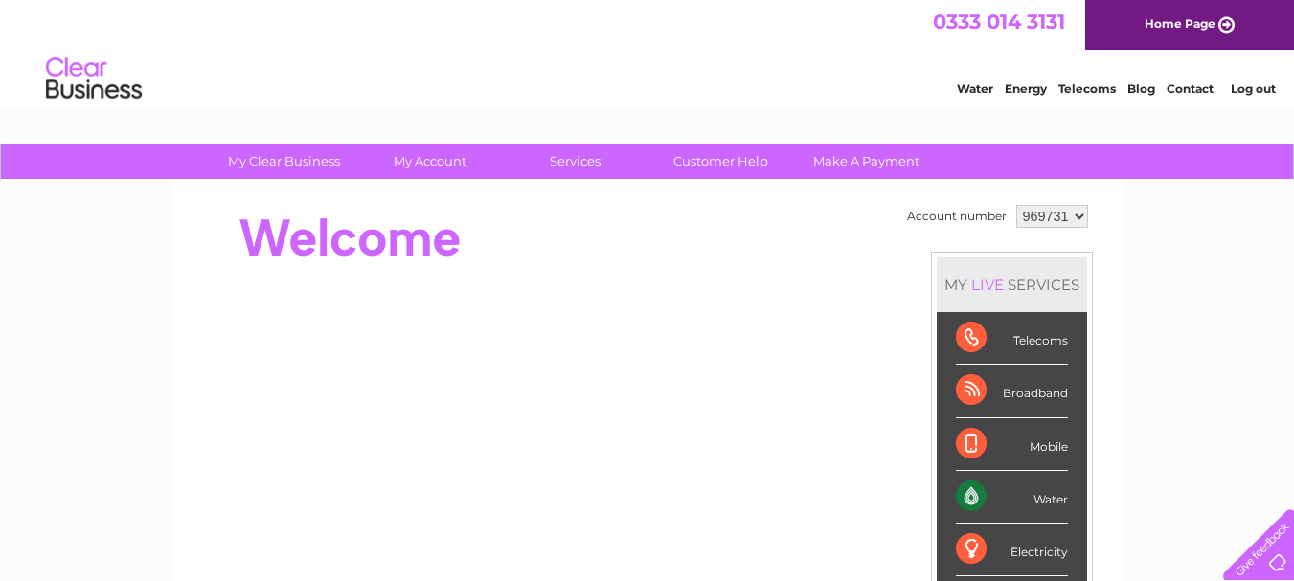
click at [1053, 222] on select "969731" at bounding box center [1052, 216] width 72 height 23
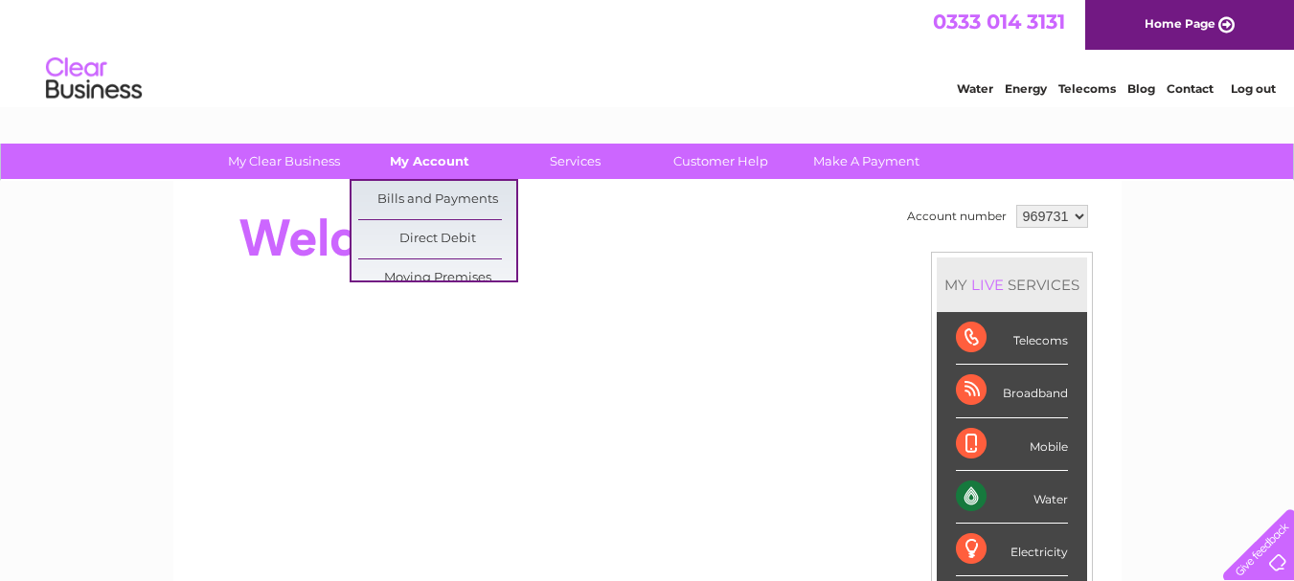
click at [416, 154] on link "My Account" at bounding box center [429, 161] width 158 height 35
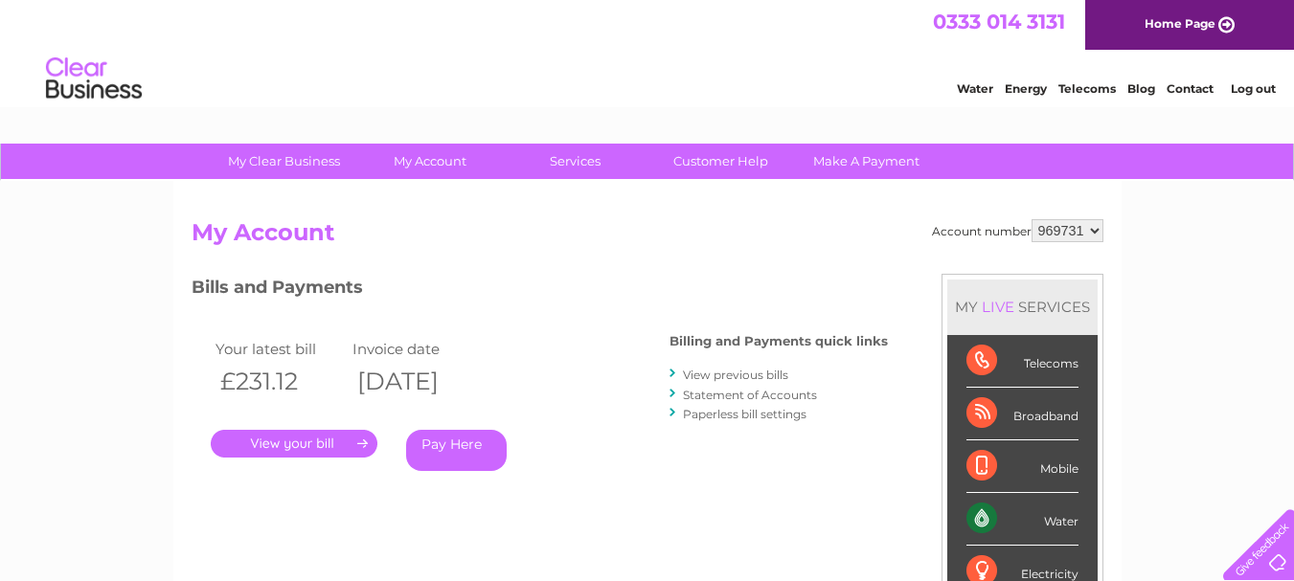
click at [718, 373] on link "View previous bills" at bounding box center [735, 375] width 105 height 14
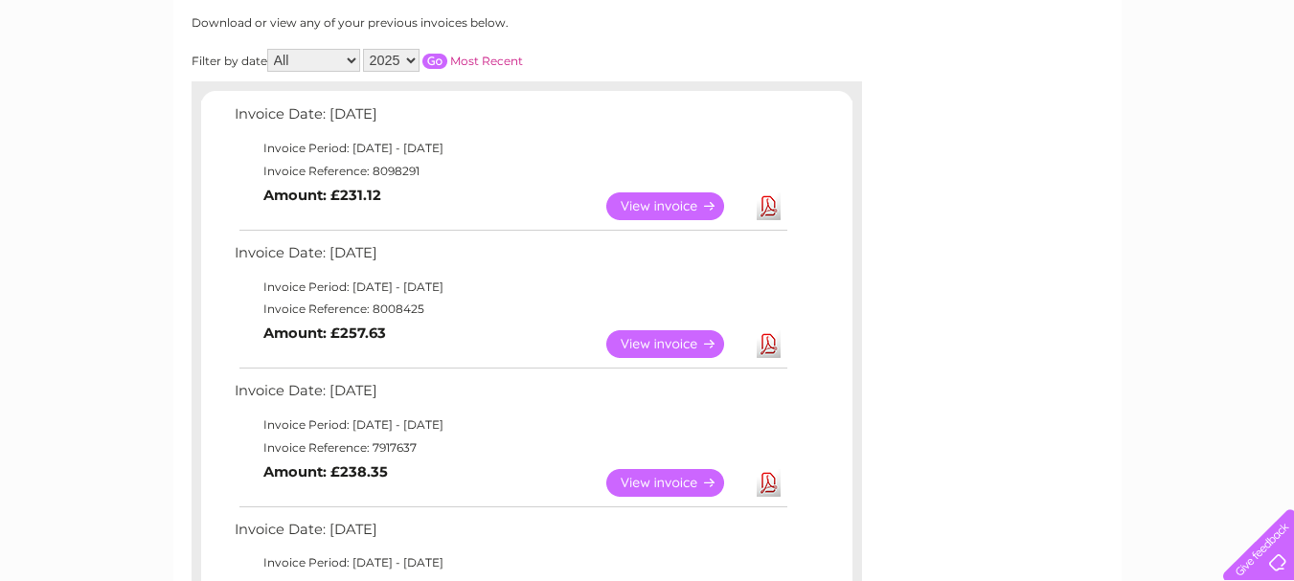
scroll to position [287, 0]
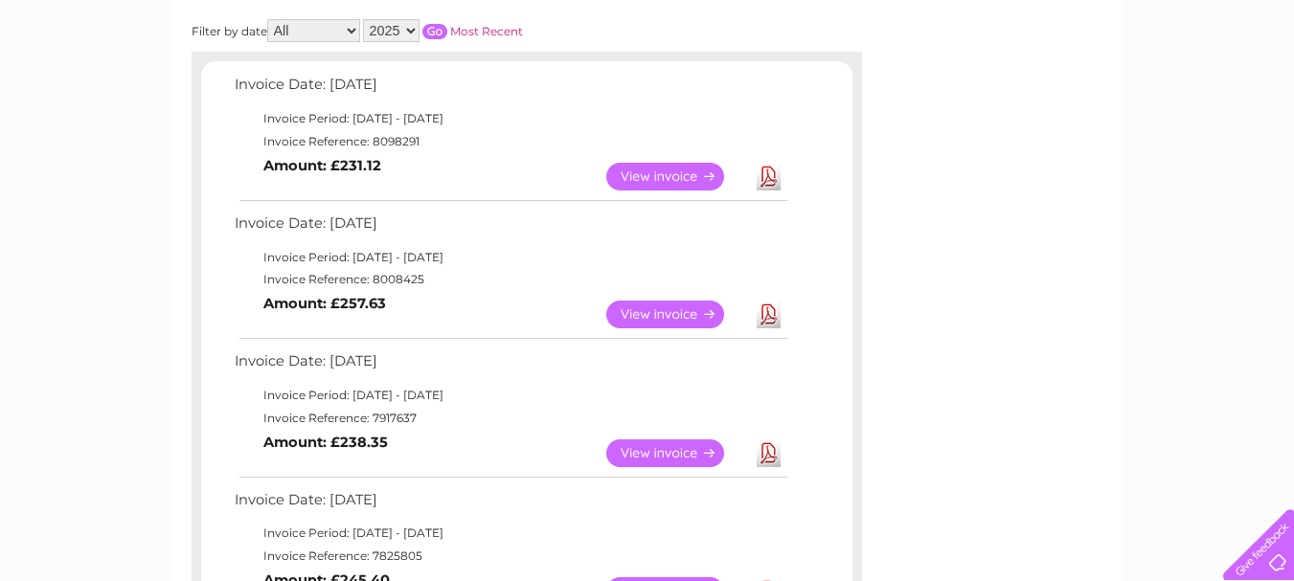
click at [660, 163] on link "View" at bounding box center [676, 177] width 141 height 28
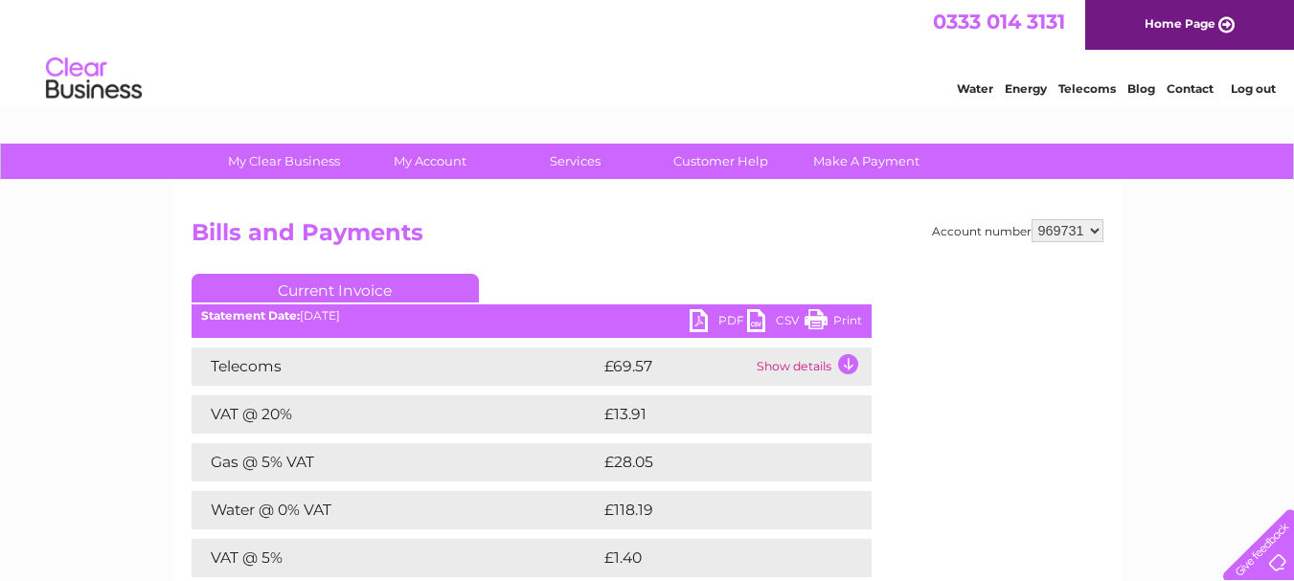
click at [710, 319] on link "PDF" at bounding box center [717, 323] width 57 height 28
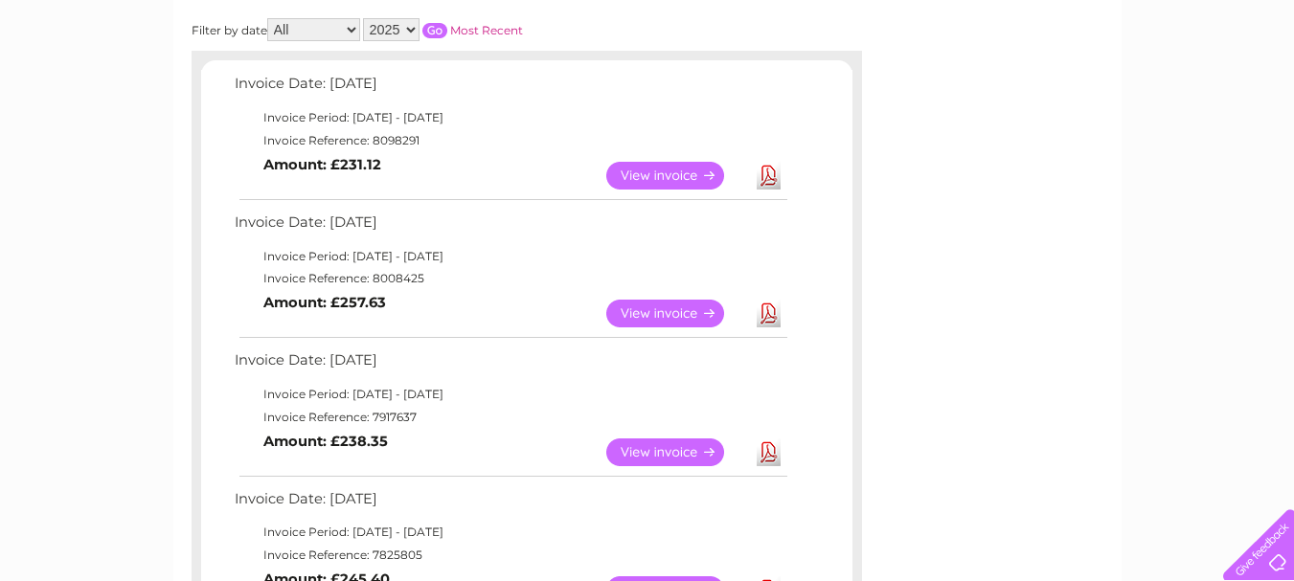
click at [647, 314] on link "View" at bounding box center [676, 314] width 141 height 28
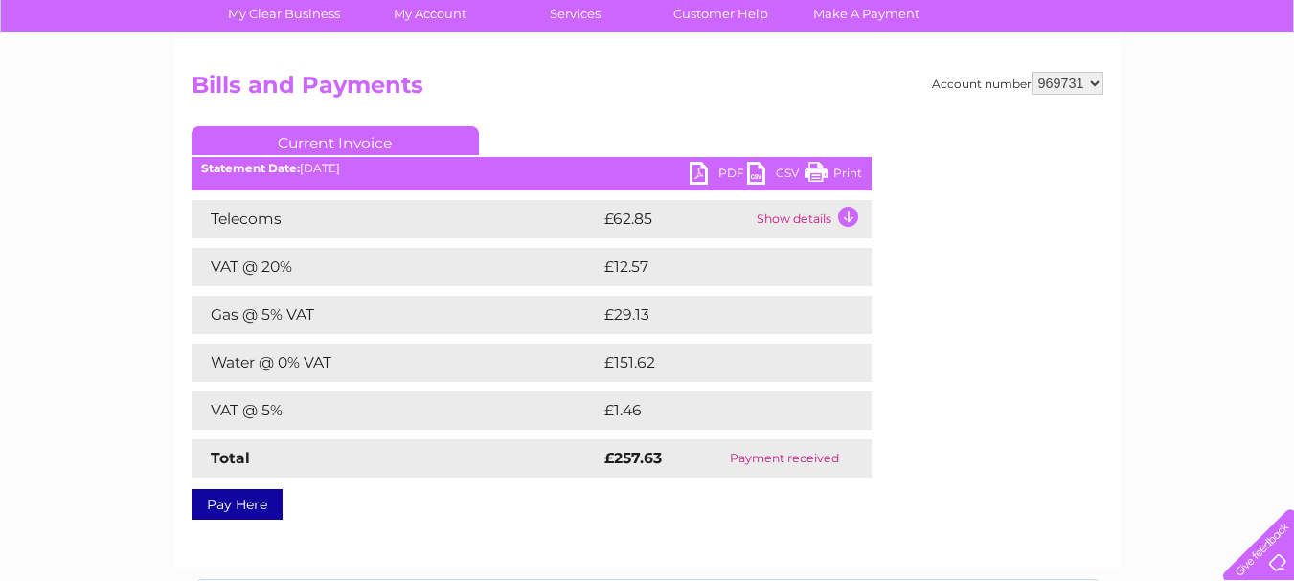
scroll to position [191, 0]
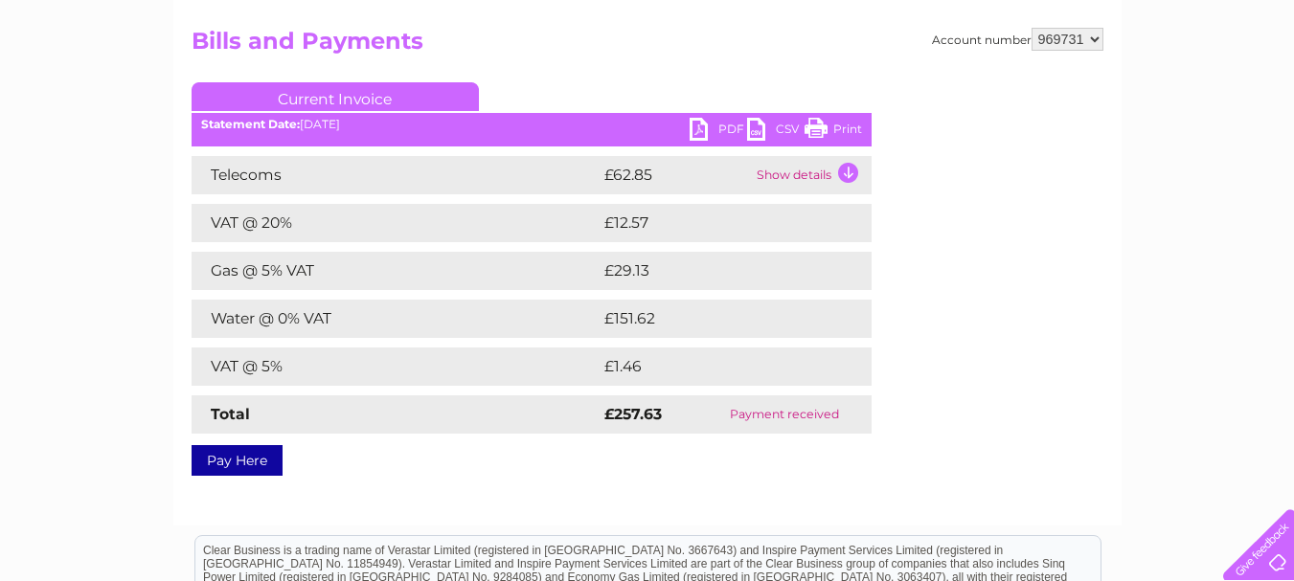
click at [724, 130] on link "PDF" at bounding box center [717, 132] width 57 height 28
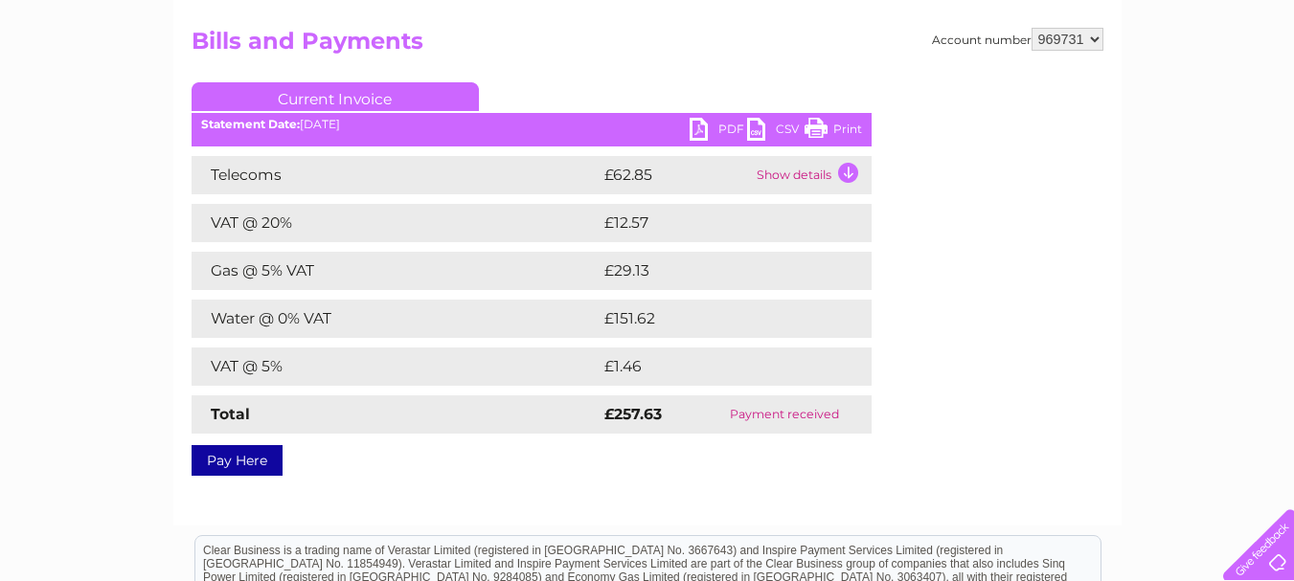
click at [724, 130] on link "PDF" at bounding box center [717, 132] width 57 height 28
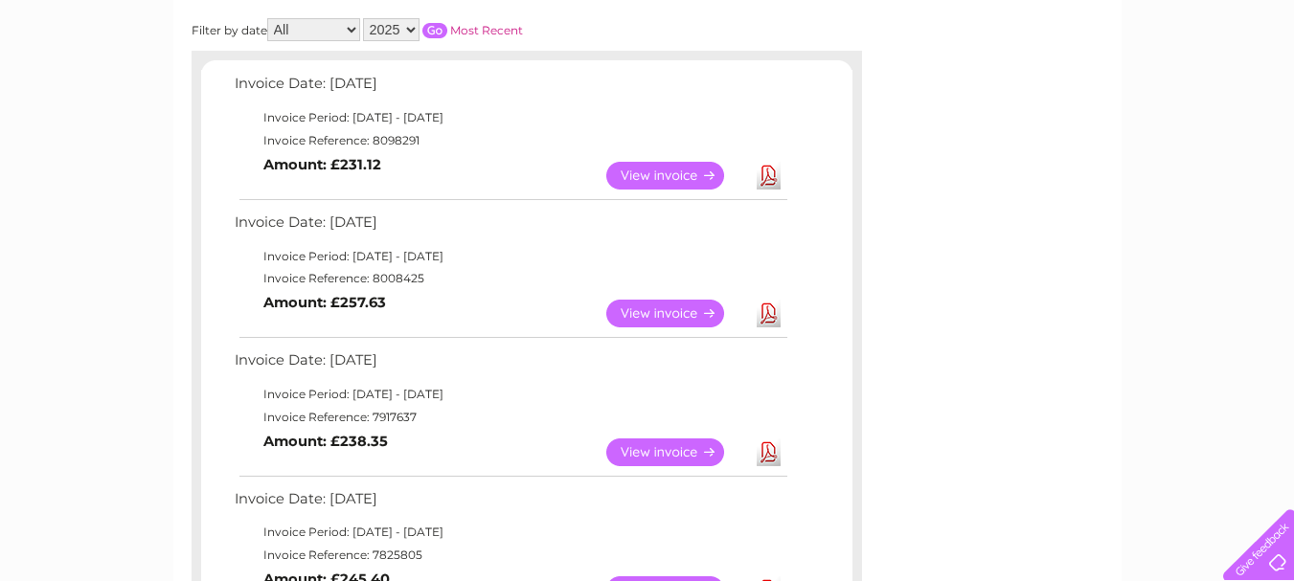
scroll to position [384, 0]
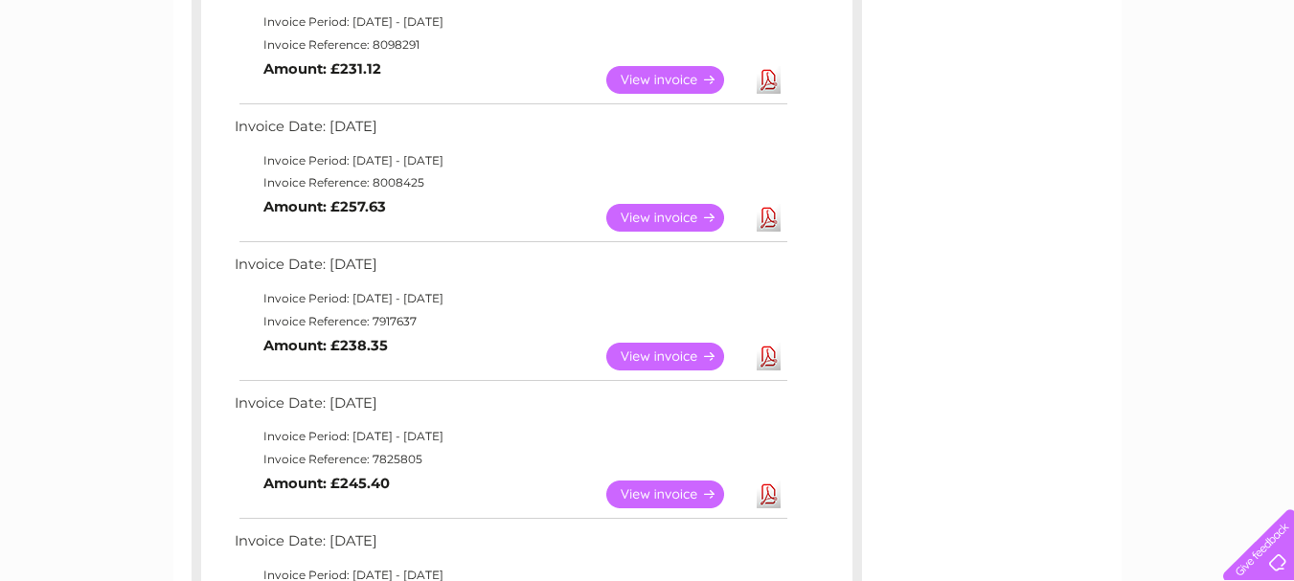
click at [667, 359] on link "View" at bounding box center [676, 357] width 141 height 28
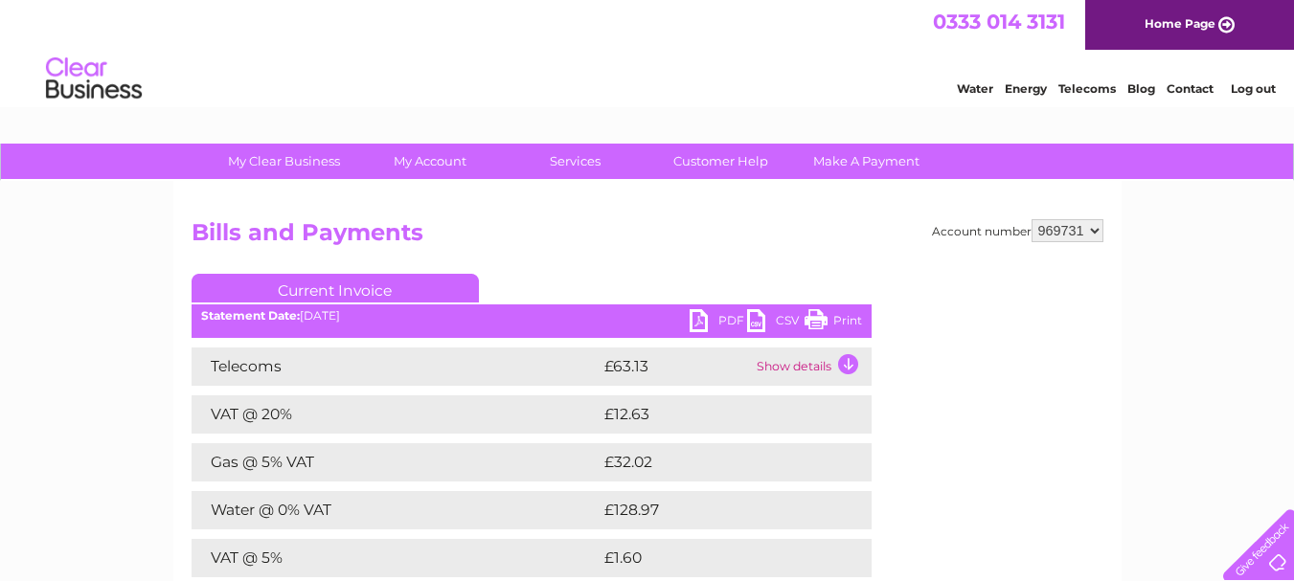
click at [714, 314] on link "PDF" at bounding box center [717, 323] width 57 height 28
click at [1249, 82] on link "Log out" at bounding box center [1252, 88] width 45 height 14
